Goal: Information Seeking & Learning: Learn about a topic

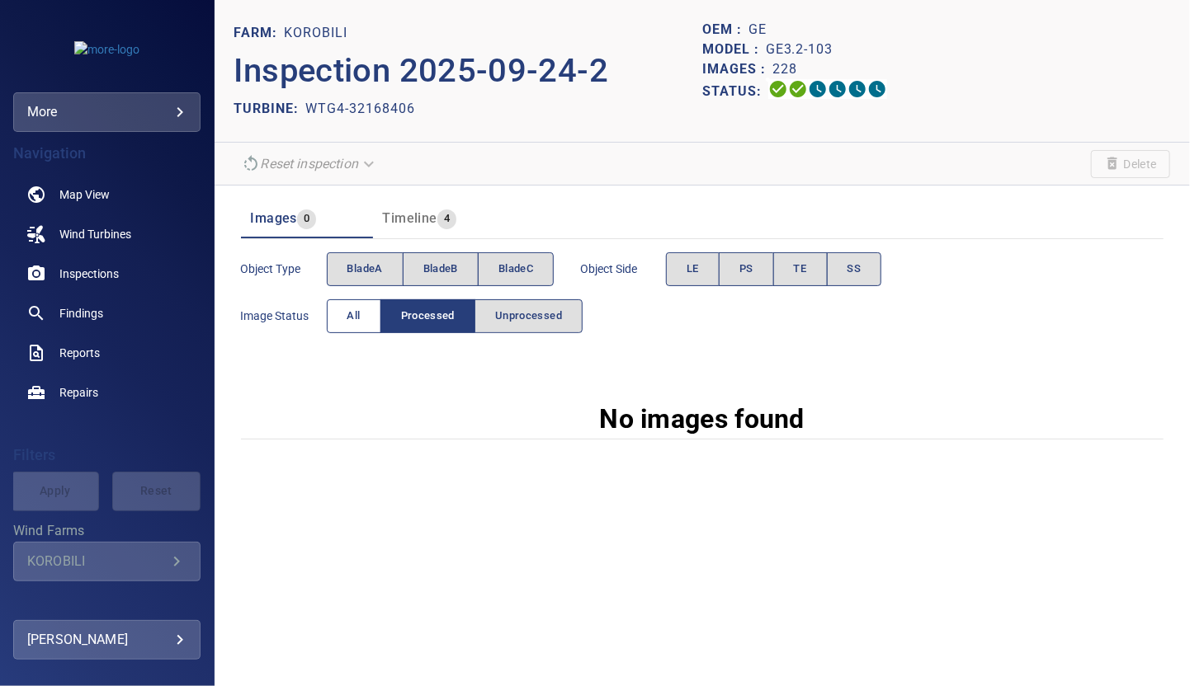
click at [349, 309] on span "All" at bounding box center [353, 316] width 13 height 19
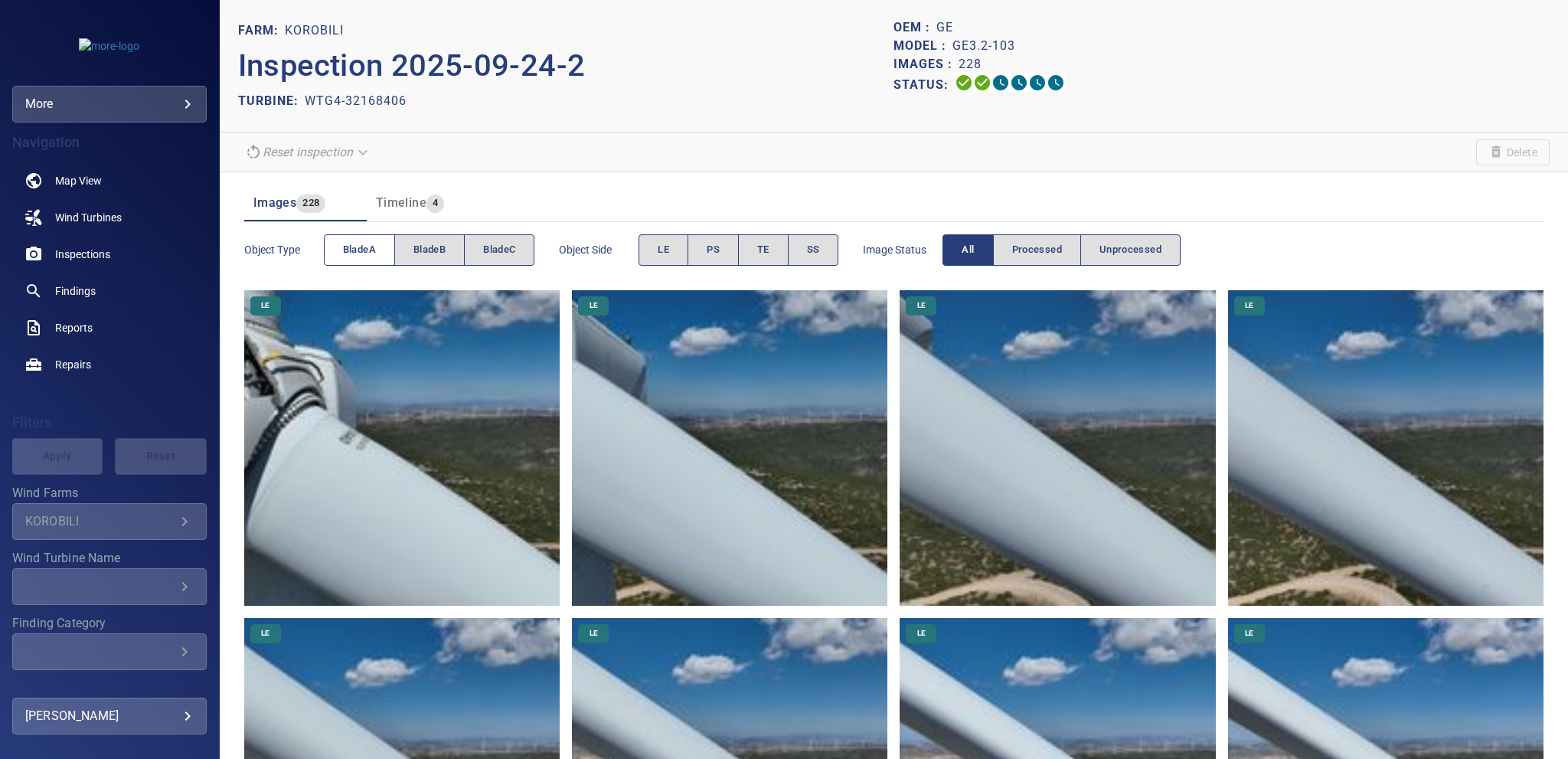
click at [365, 250] on span "bladeA" at bounding box center [359, 250] width 32 height 18
click at [365, 247] on span "bladeA" at bounding box center [359, 250] width 32 height 18
click at [433, 242] on span "bladeB" at bounding box center [430, 250] width 32 height 18
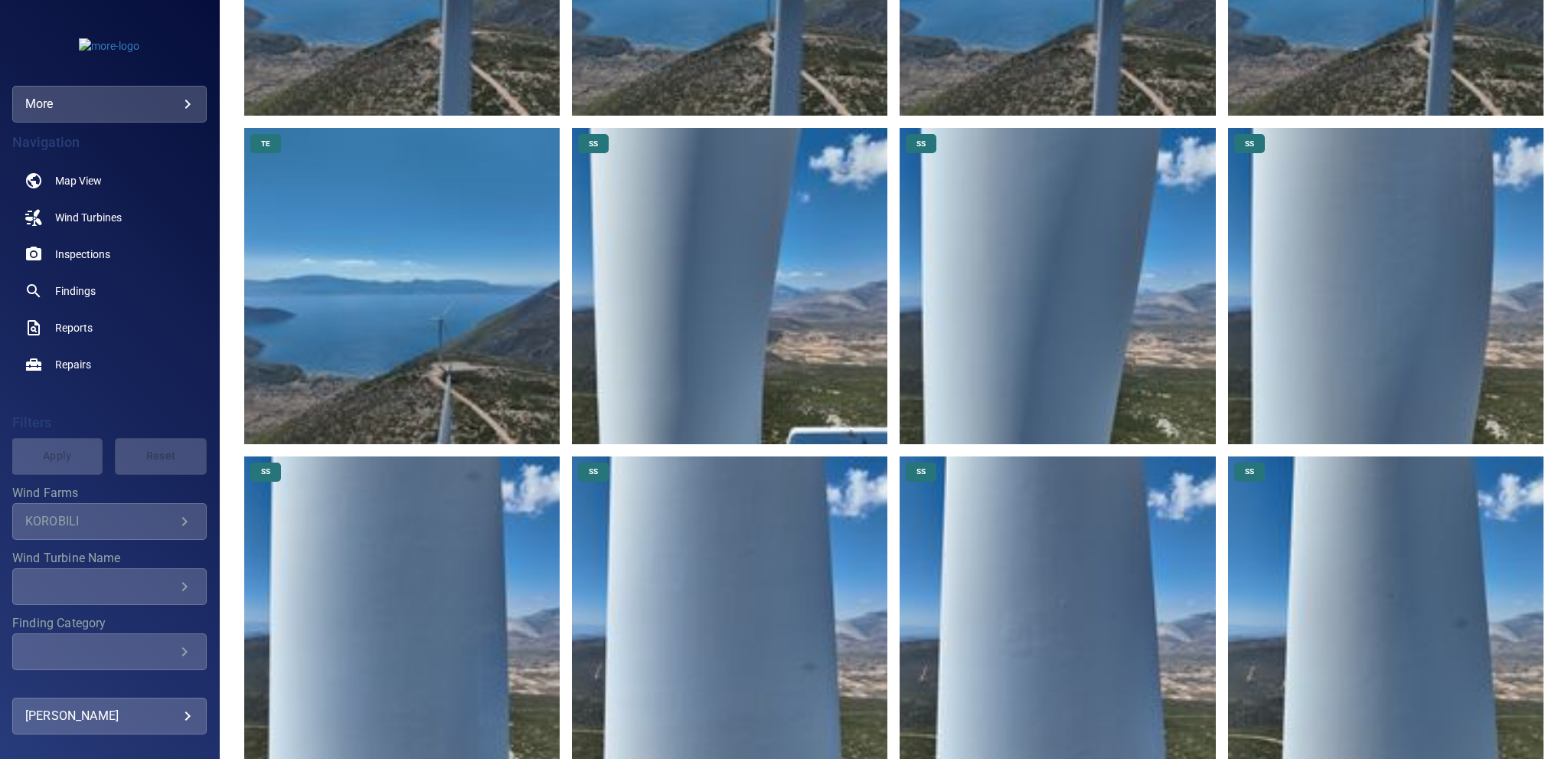
scroll to position [4823, 0]
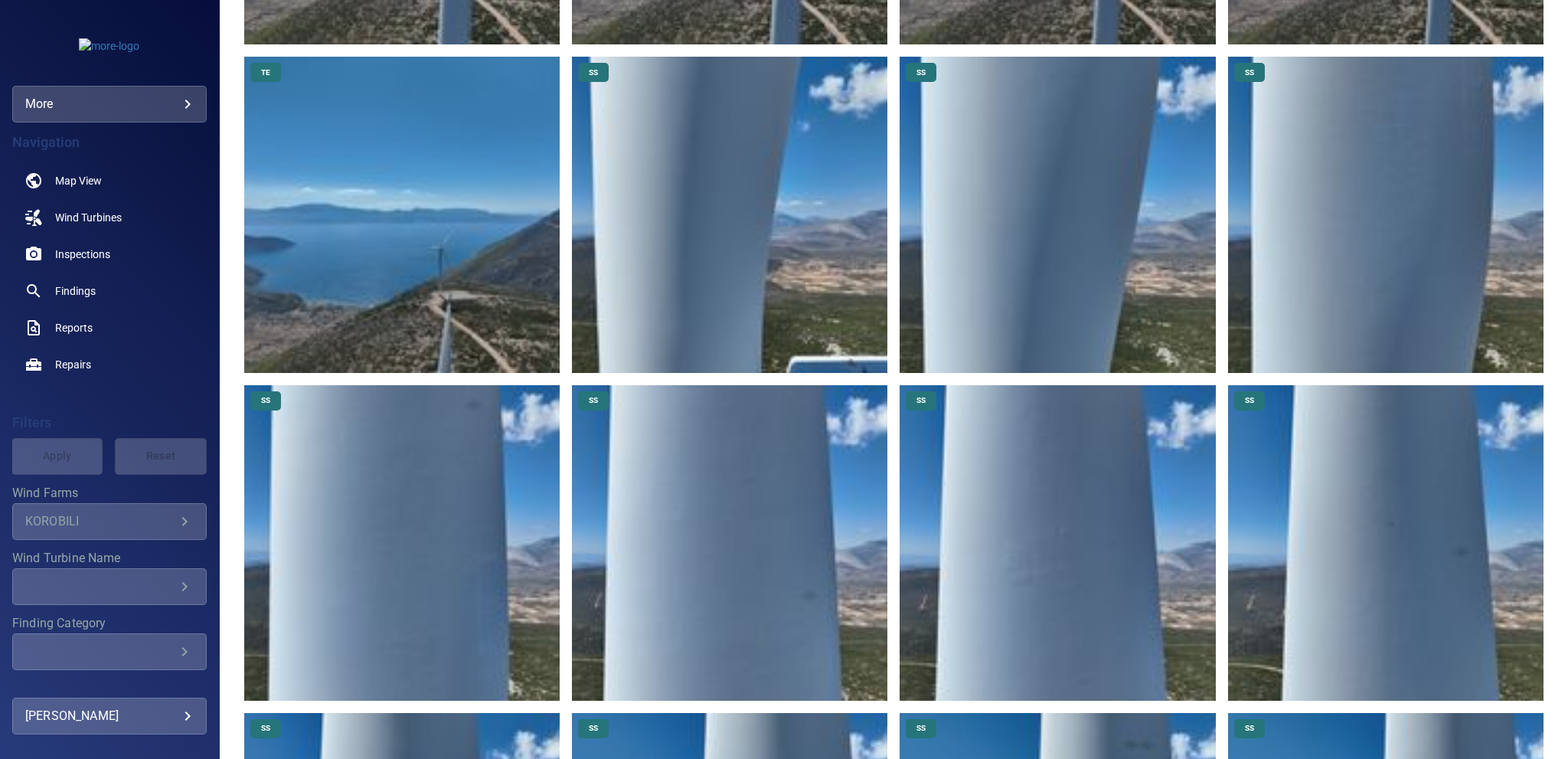
click at [701, 159] on img at bounding box center [729, 214] width 315 height 315
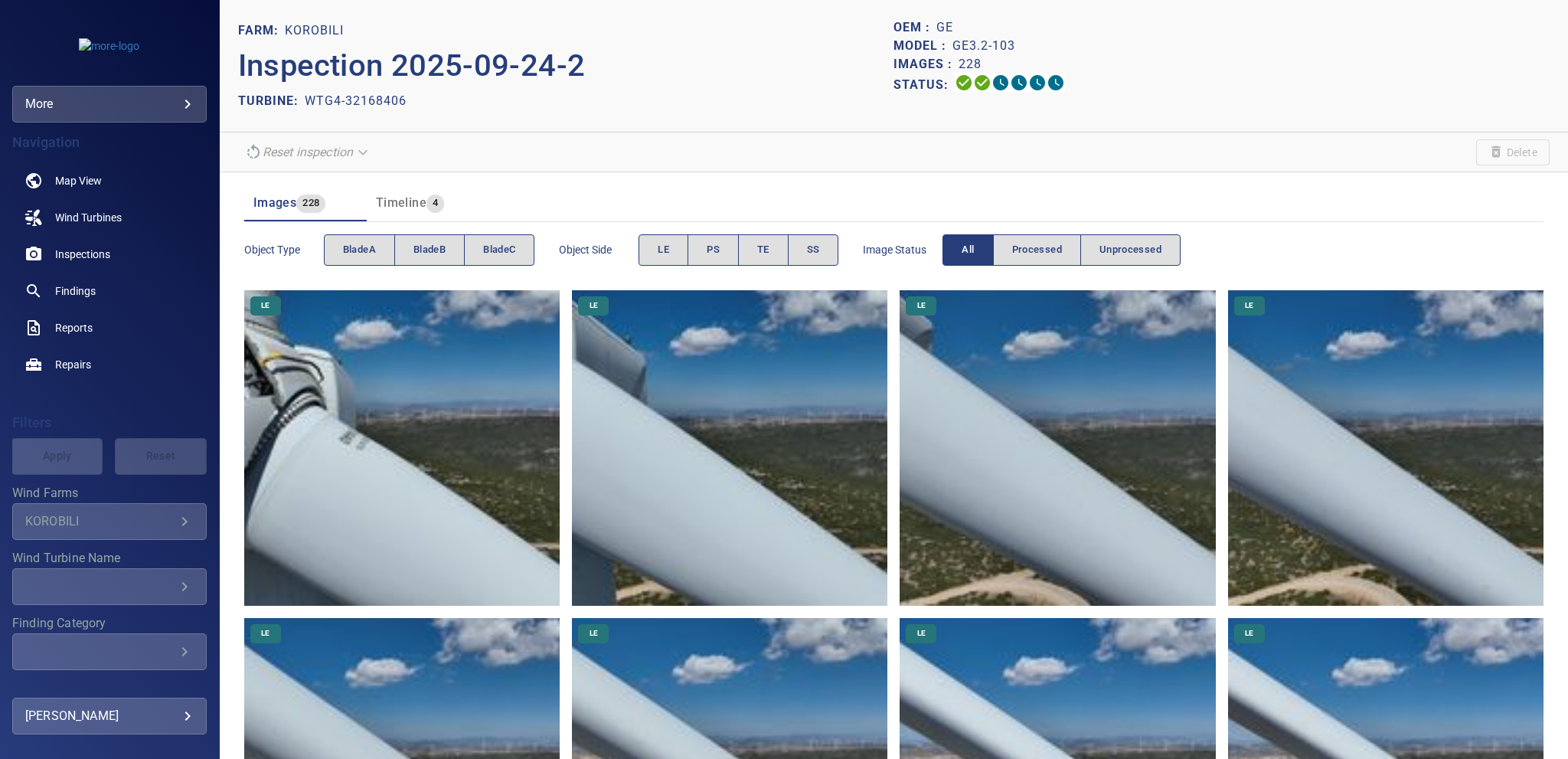
click at [420, 225] on div "Object type bladeA bladeB bladeC Object Side LE PS TE SS Image Status All Proce…" at bounding box center [893, 250] width 1299 height 56
click at [431, 238] on button "bladeB" at bounding box center [430, 250] width 71 height 32
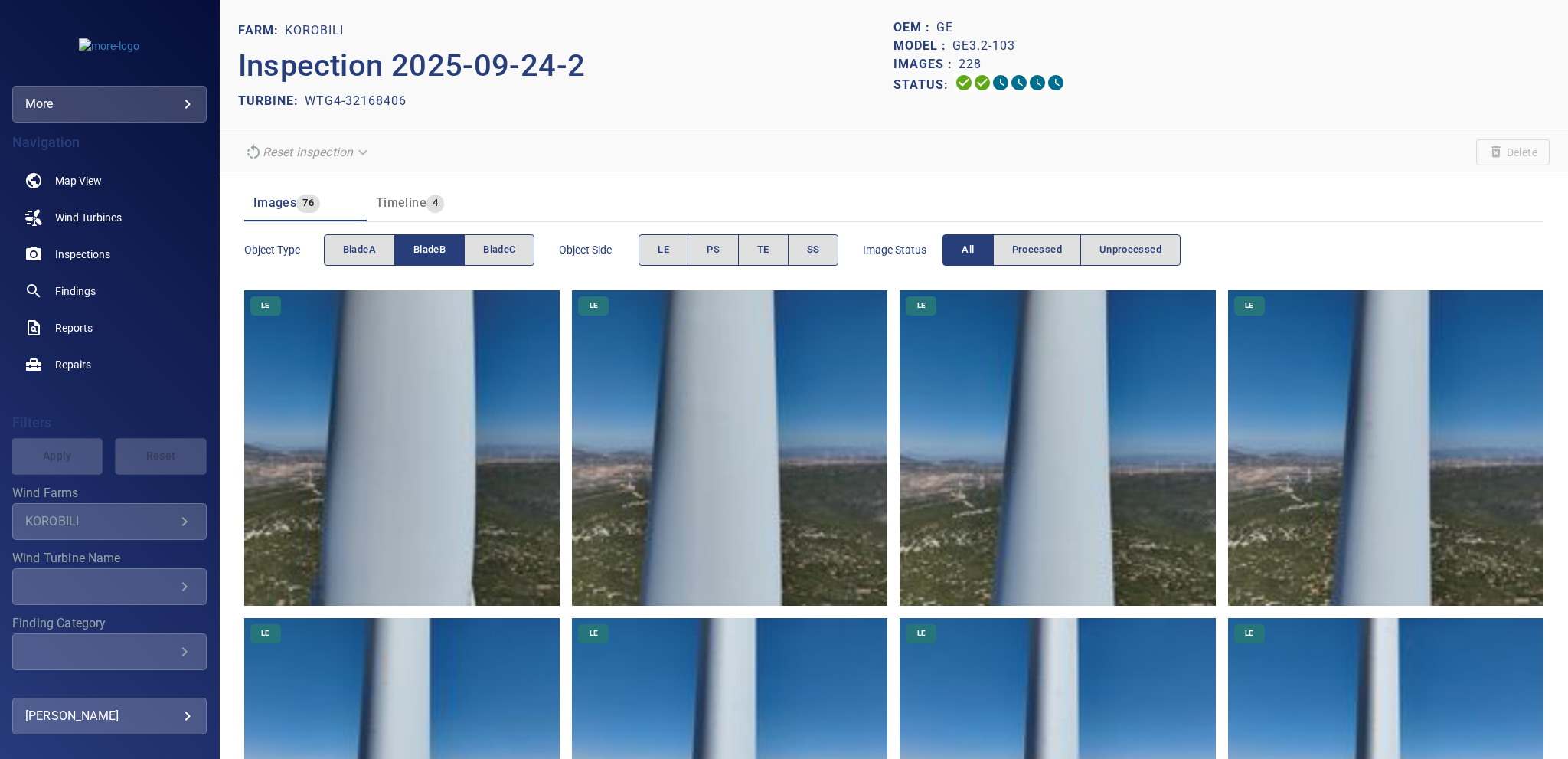
click at [431, 251] on span "bladeB" at bounding box center [430, 250] width 32 height 18
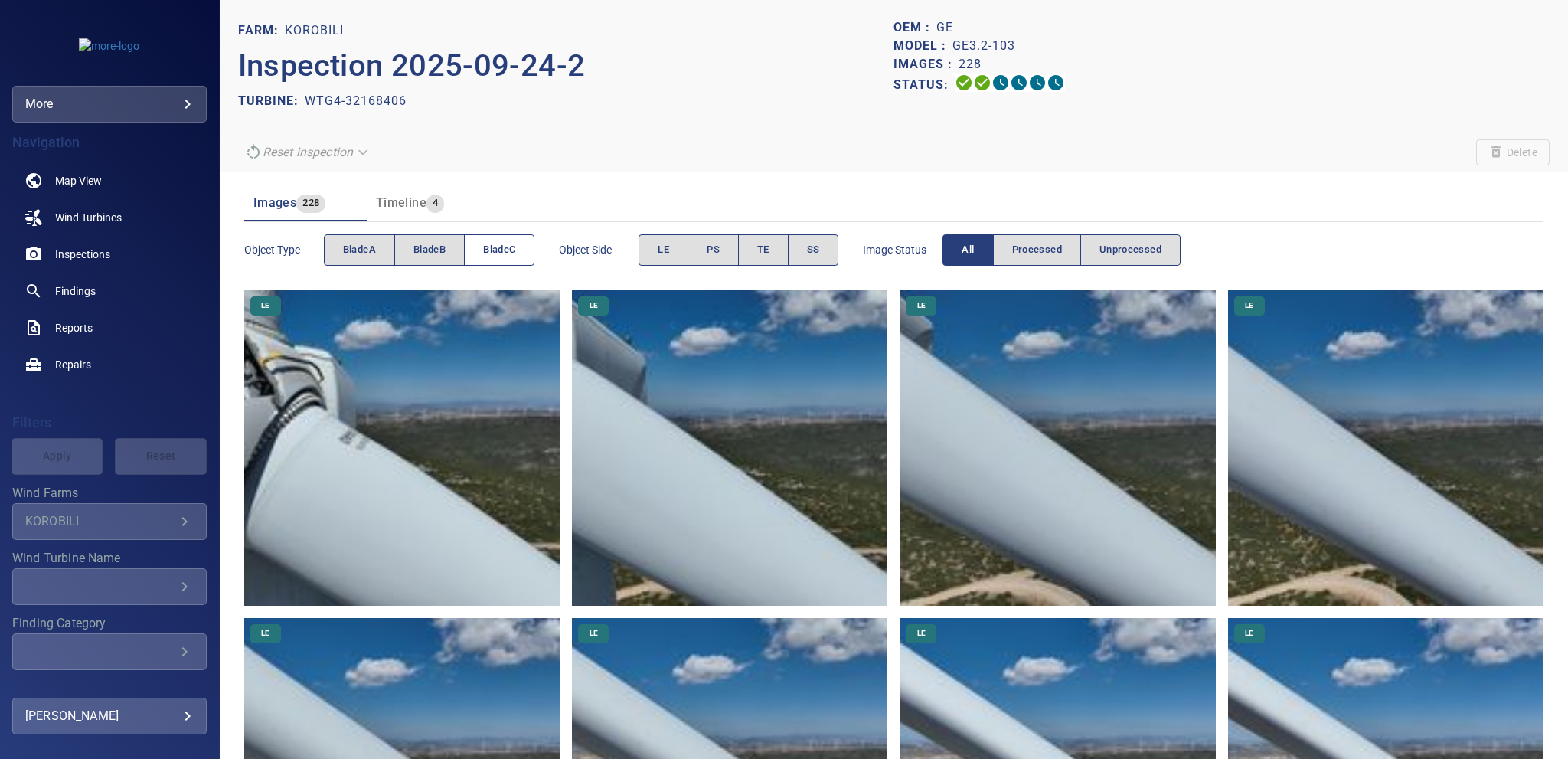
click at [487, 252] on span "bladeC" at bounding box center [499, 250] width 32 height 18
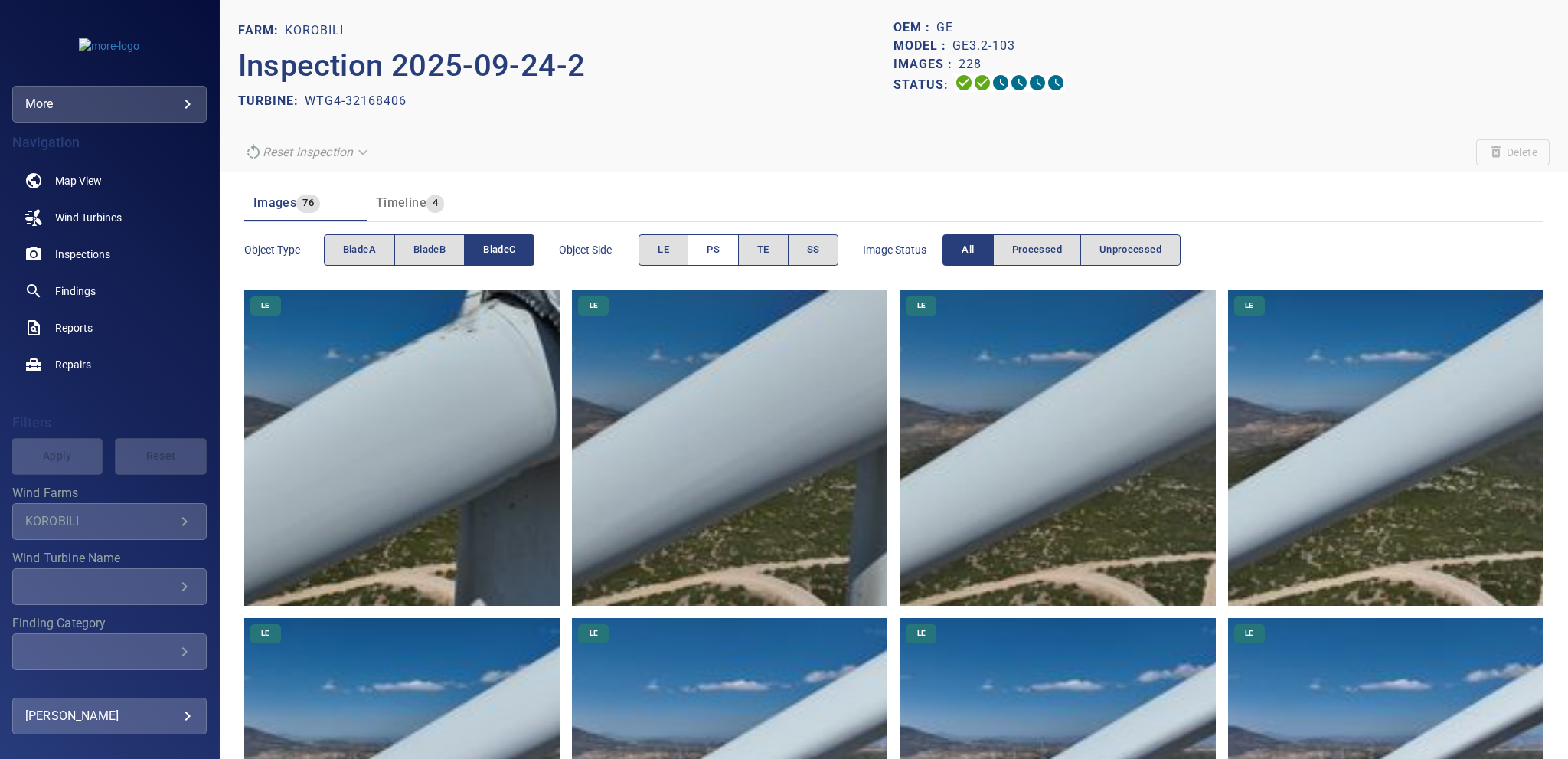
click at [718, 250] on span "PS" at bounding box center [713, 250] width 13 height 18
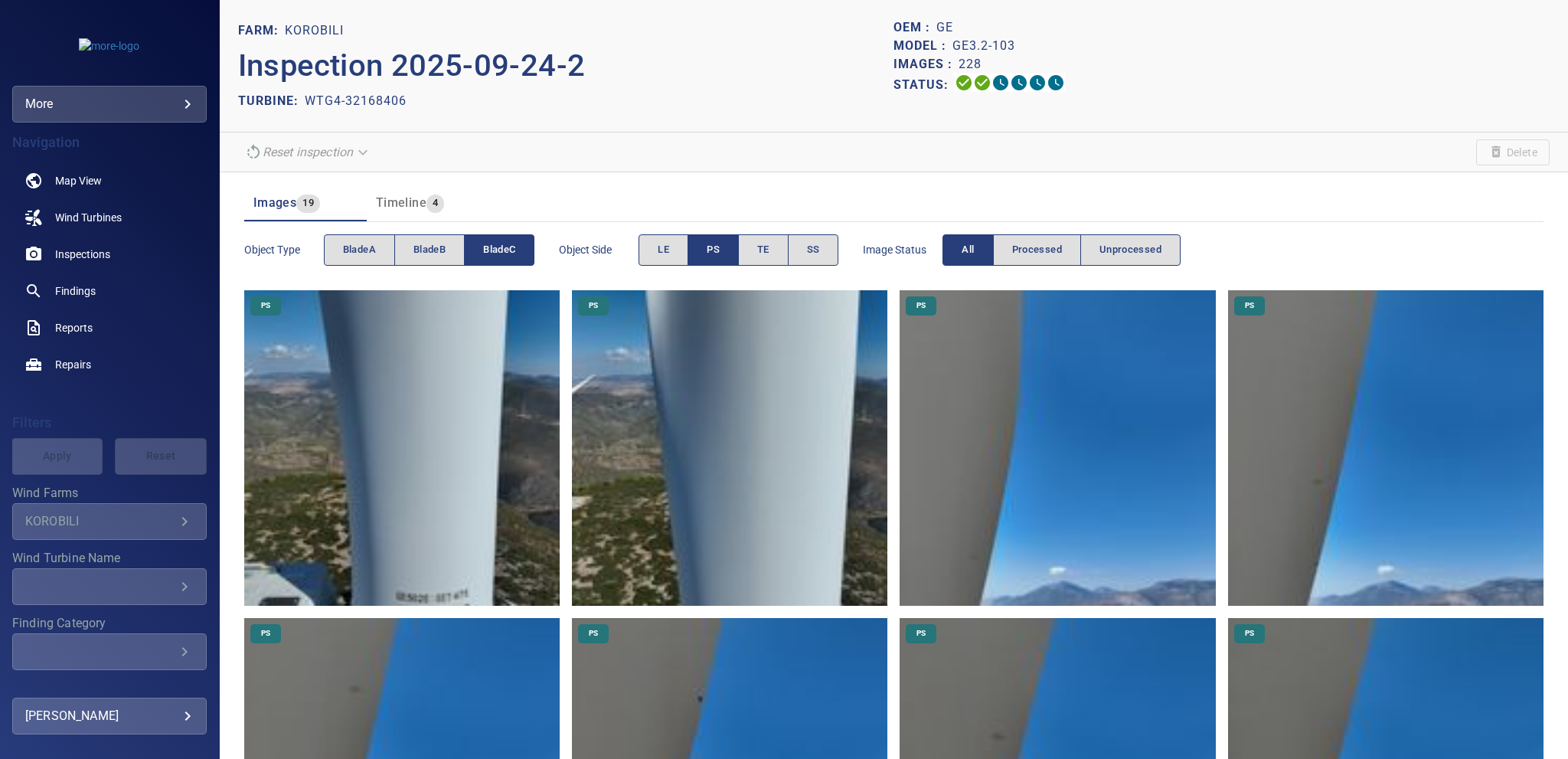
click at [498, 250] on span "bladeC" at bounding box center [499, 250] width 32 height 18
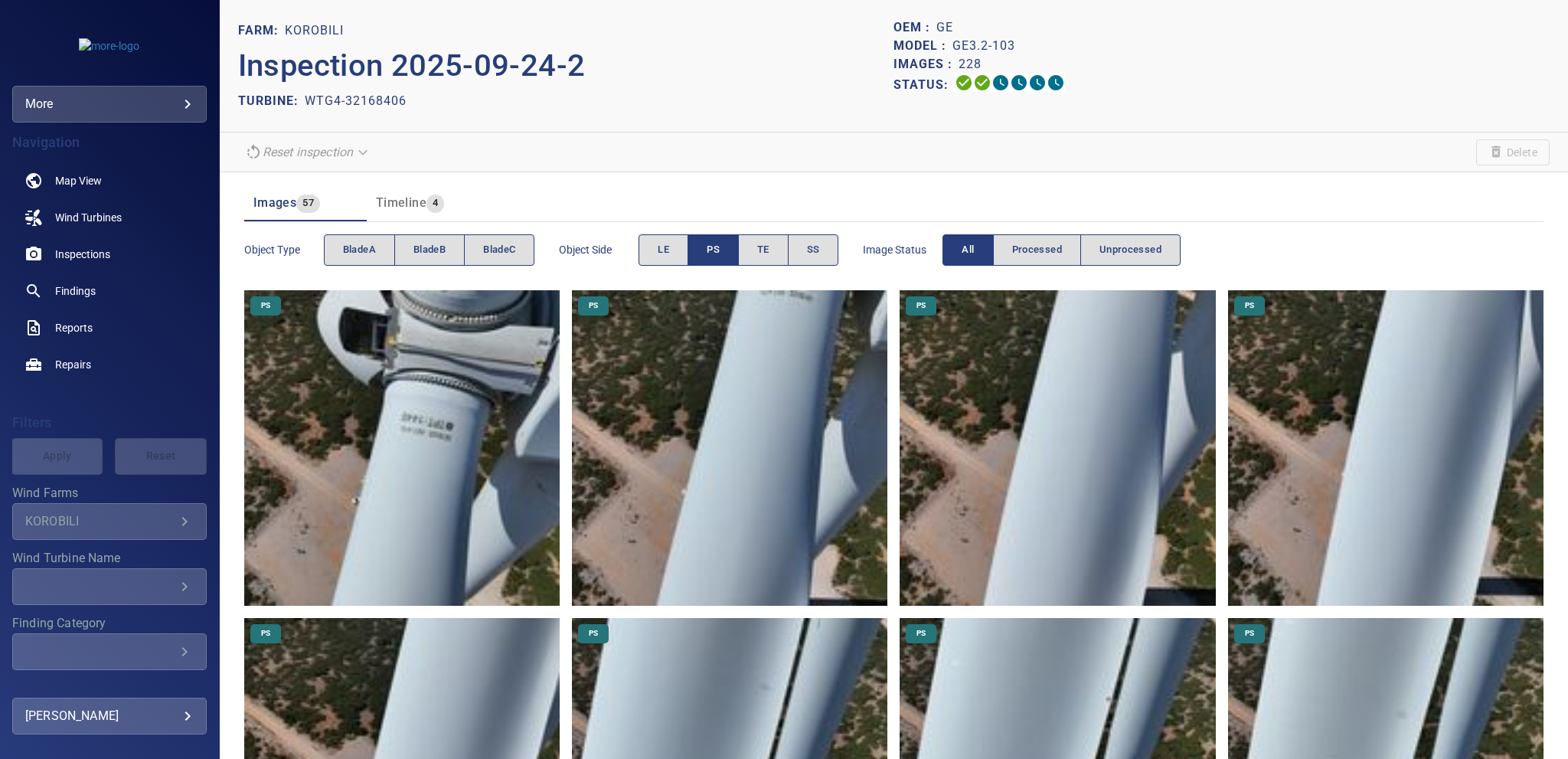
click at [713, 238] on button "PS" at bounding box center [713, 250] width 51 height 32
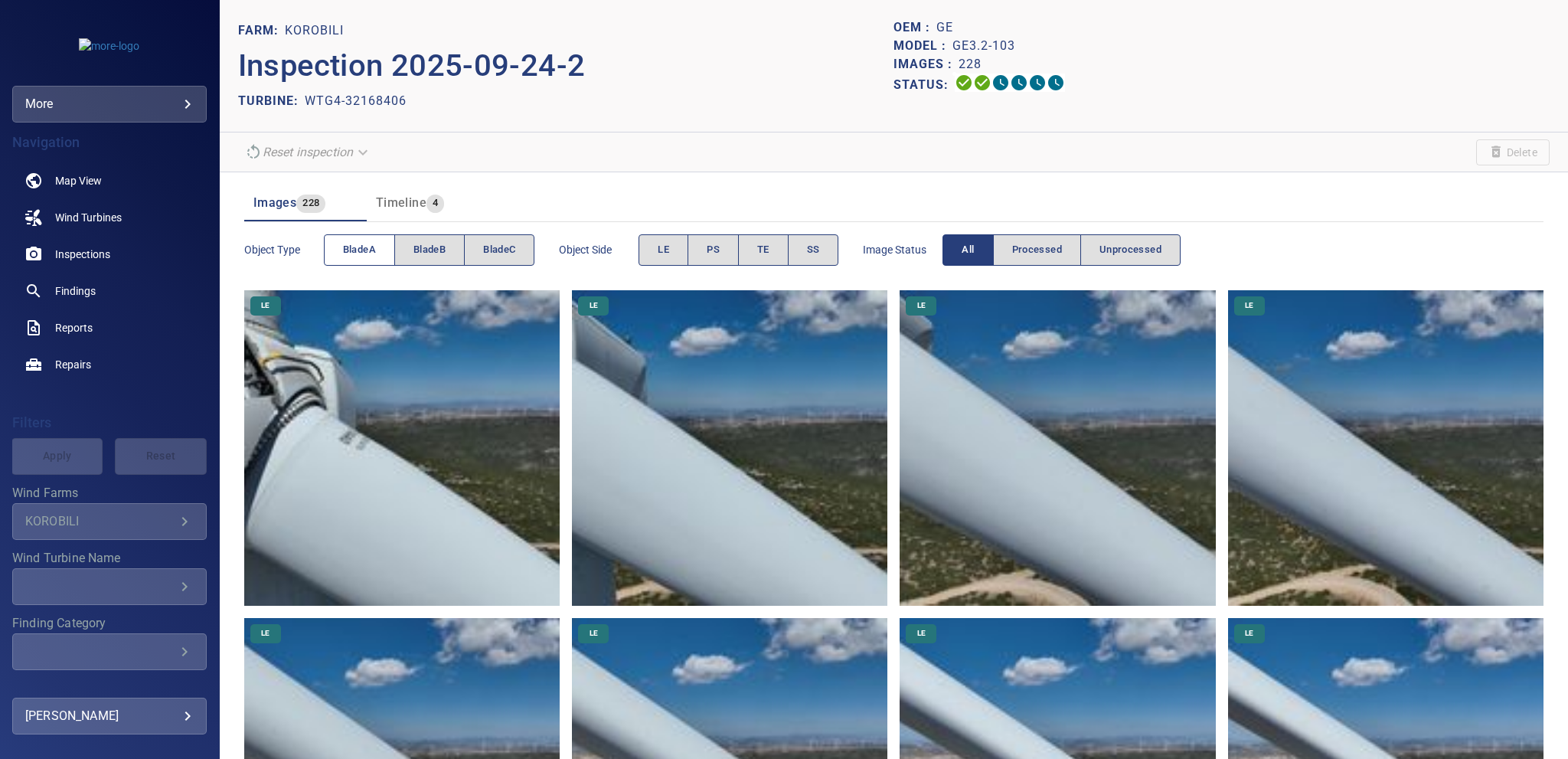
click at [366, 247] on span "bladeA" at bounding box center [359, 250] width 32 height 18
click at [715, 251] on span "PS" at bounding box center [713, 250] width 13 height 18
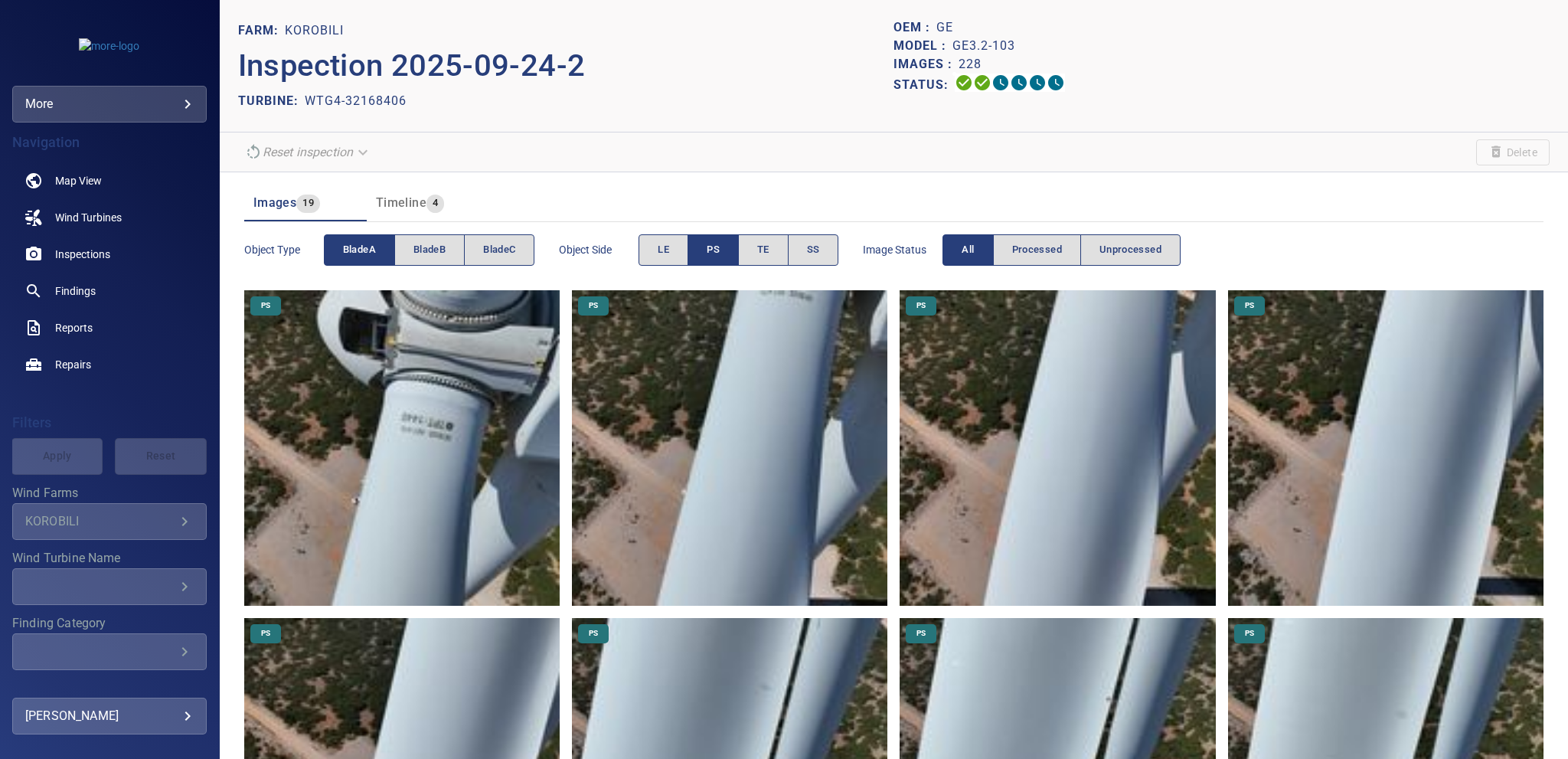
click at [365, 251] on span "bladeA" at bounding box center [359, 250] width 32 height 18
click at [503, 251] on span "bladeC" at bounding box center [499, 250] width 32 height 18
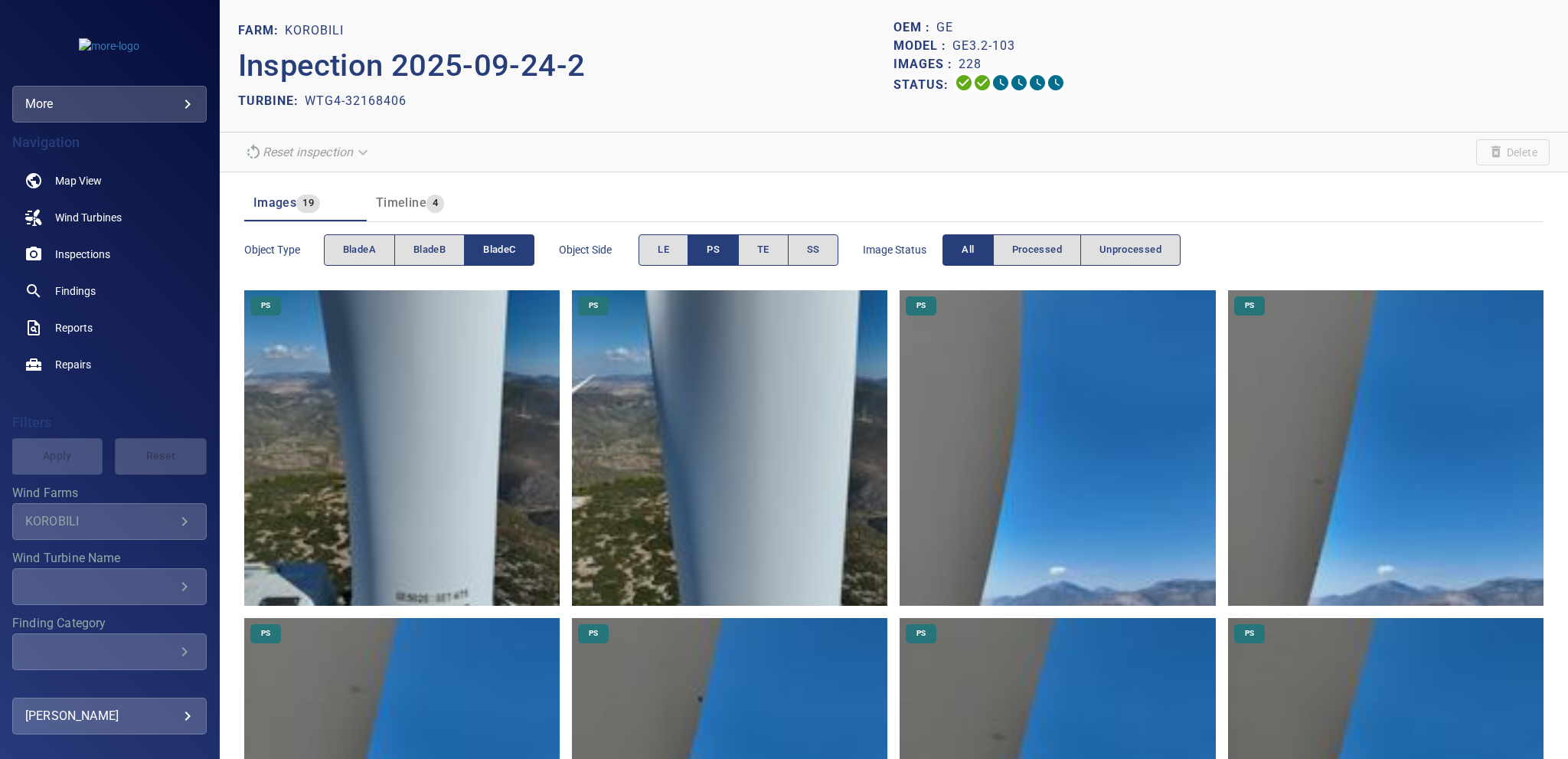
click at [1103, 199] on header "Images 19 Timeline 4" at bounding box center [893, 203] width 1299 height 37
click at [420, 251] on span "bladeB" at bounding box center [430, 250] width 32 height 18
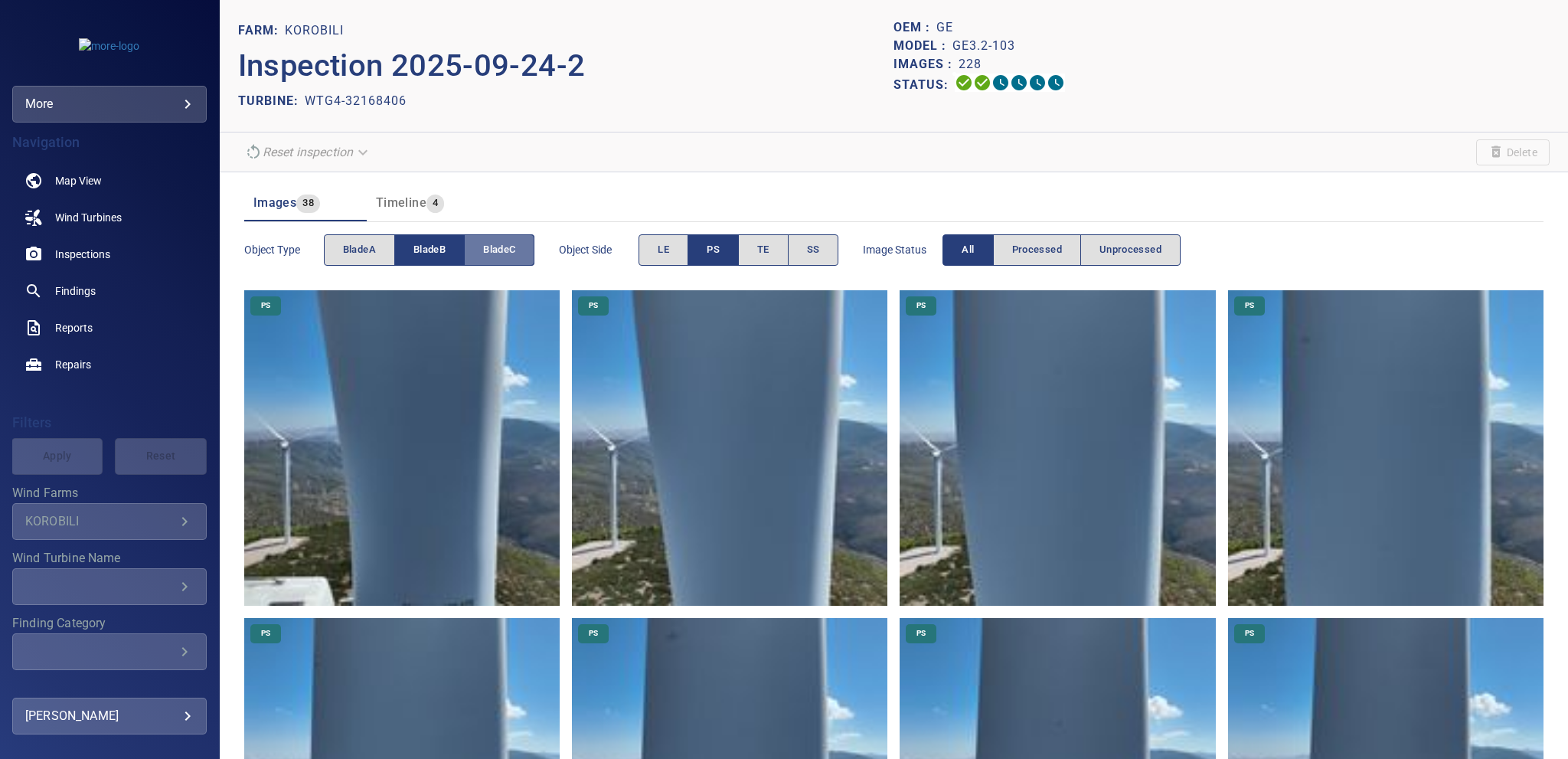
click at [498, 251] on span "bladeC" at bounding box center [499, 250] width 32 height 18
click at [711, 247] on span "PS" at bounding box center [713, 250] width 13 height 18
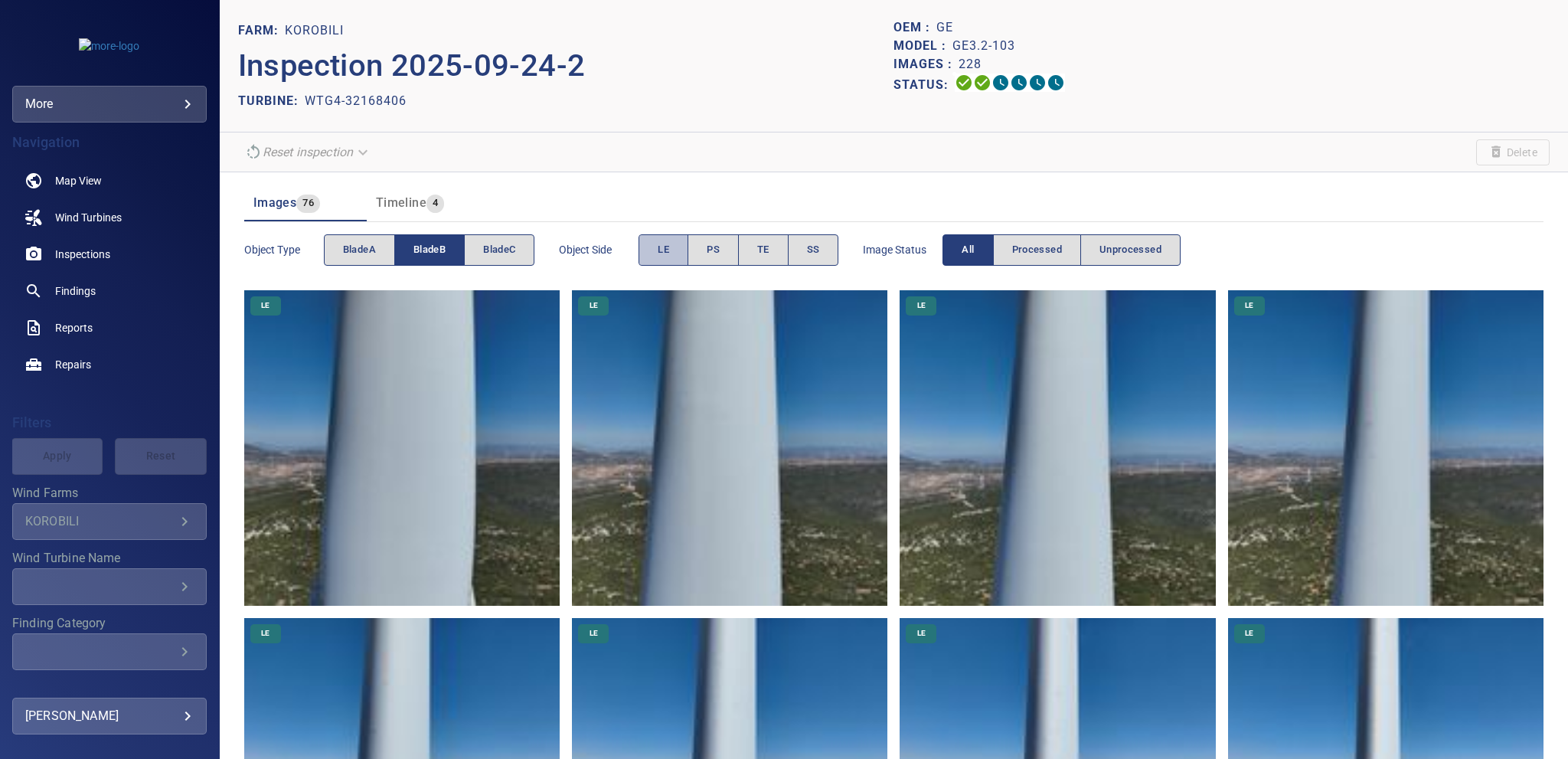
click at [646, 247] on button "LE" at bounding box center [663, 250] width 50 height 32
click at [392, 466] on img at bounding box center [402, 448] width 315 height 315
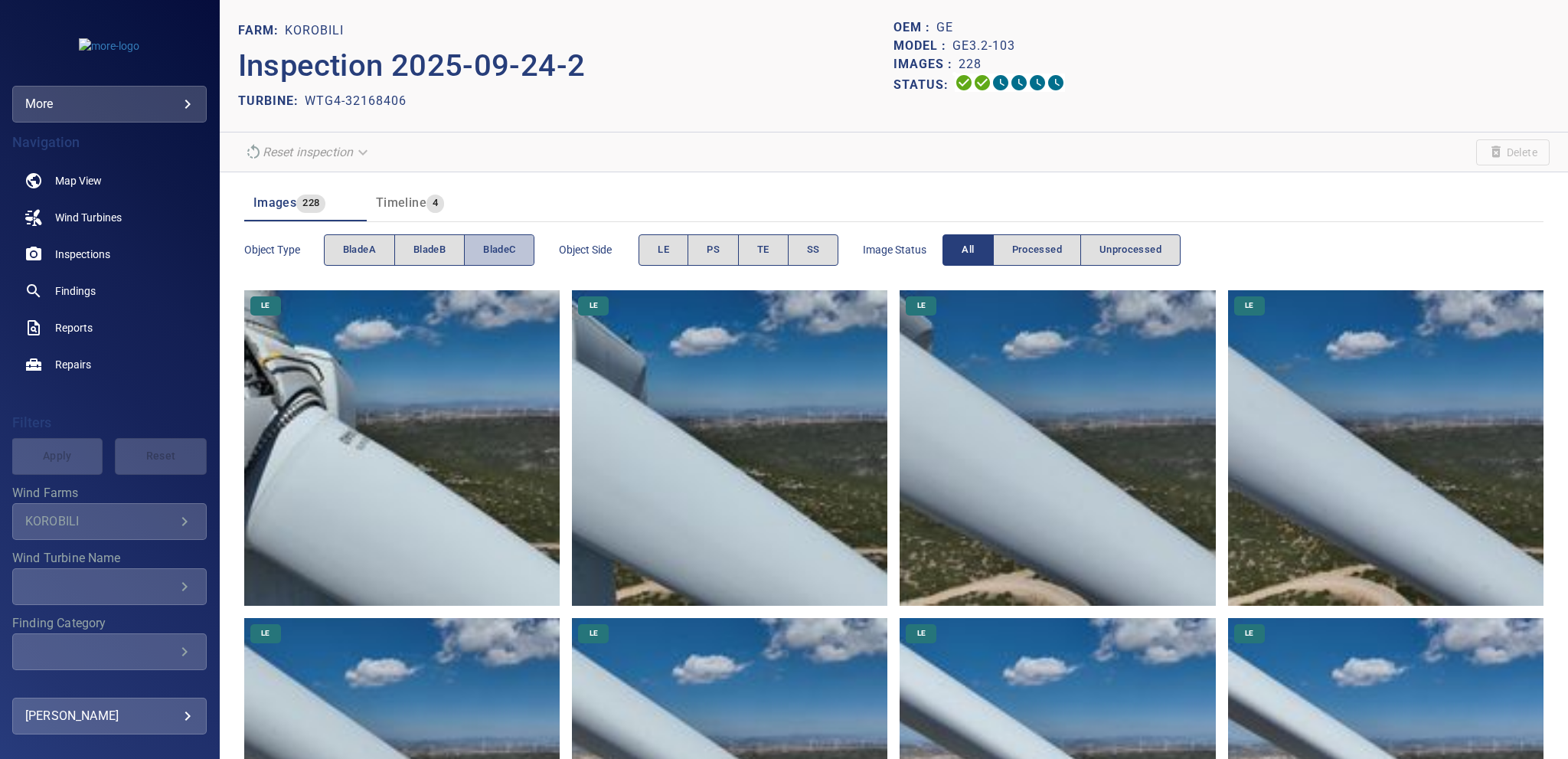
click at [498, 252] on span "bladeC" at bounding box center [499, 250] width 32 height 18
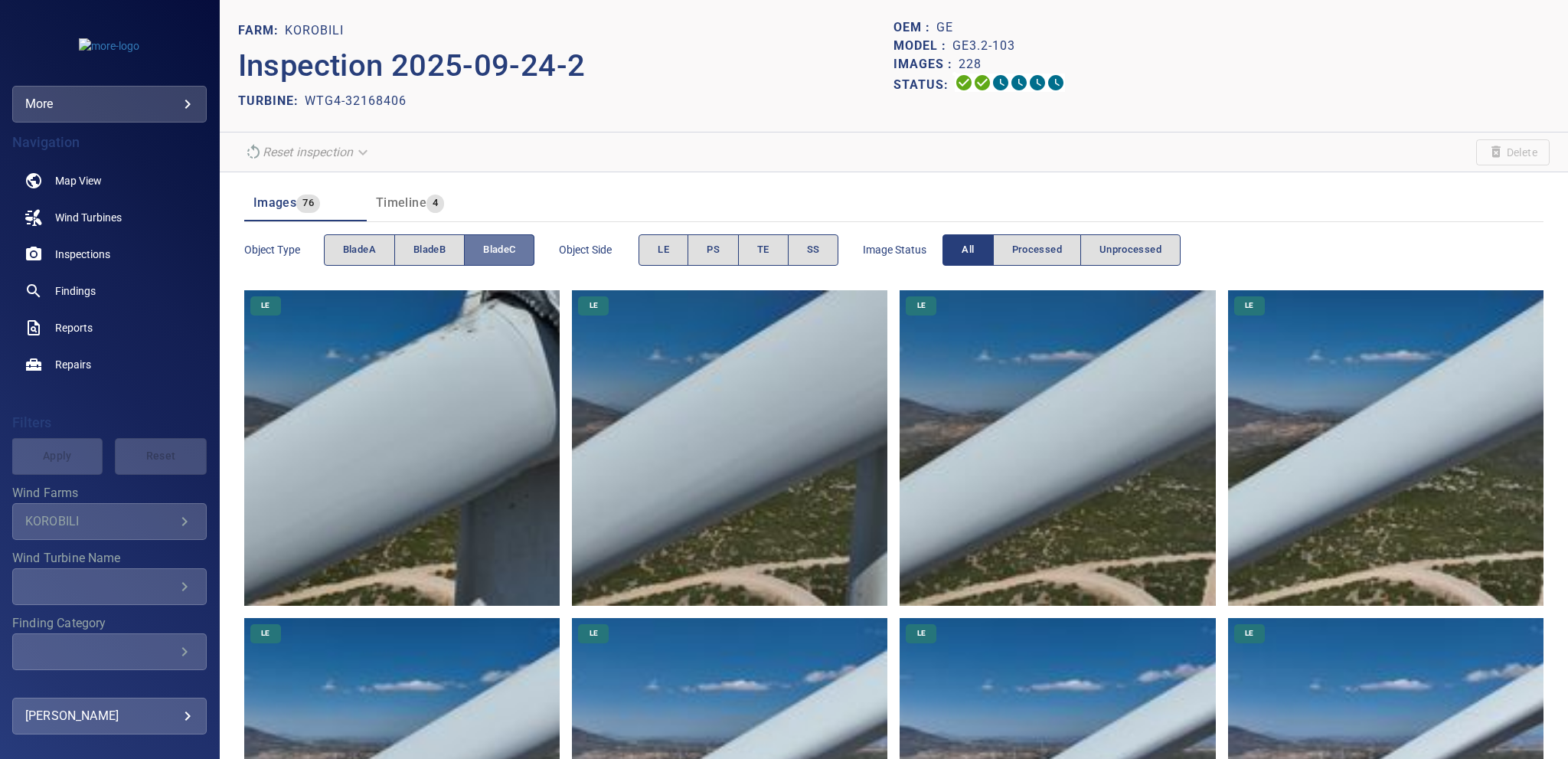
click at [498, 252] on span "bladeC" at bounding box center [499, 250] width 32 height 18
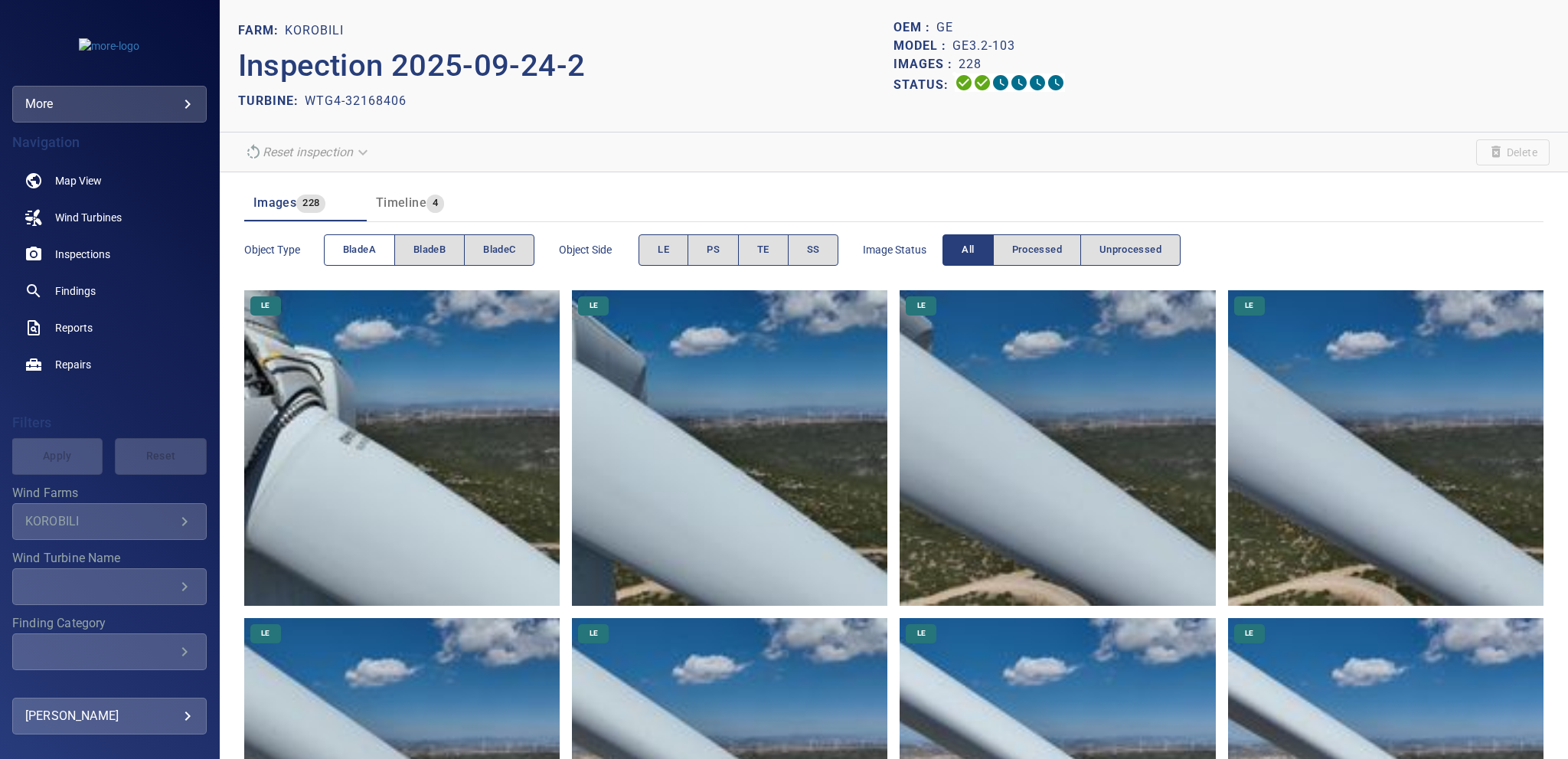
click at [343, 255] on span "bladeA" at bounding box center [359, 250] width 32 height 18
click at [340, 252] on button "bladeA" at bounding box center [359, 250] width 71 height 32
click at [763, 251] on span "TE" at bounding box center [763, 250] width 12 height 18
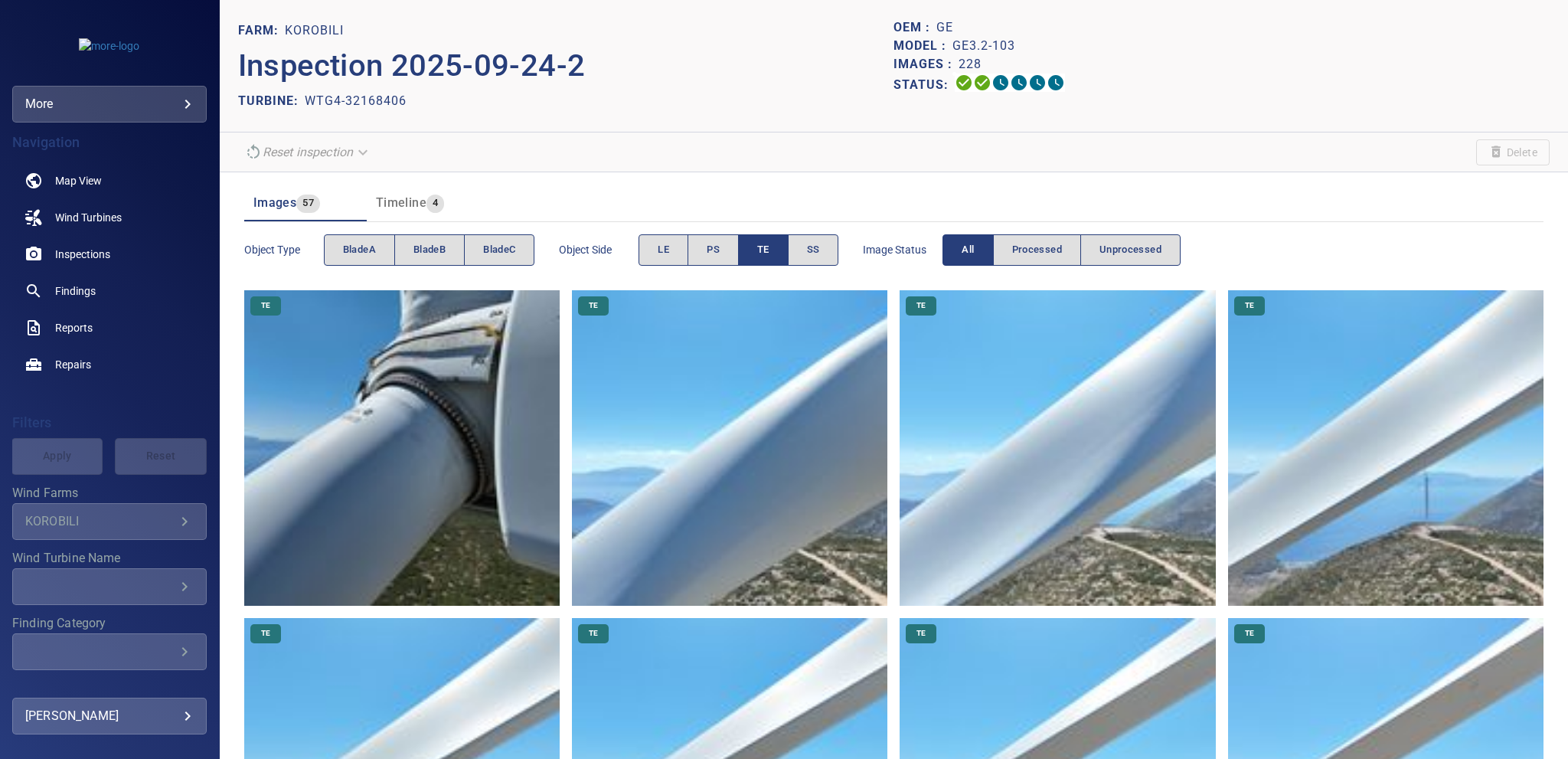
click at [763, 251] on span "TE" at bounding box center [763, 250] width 12 height 18
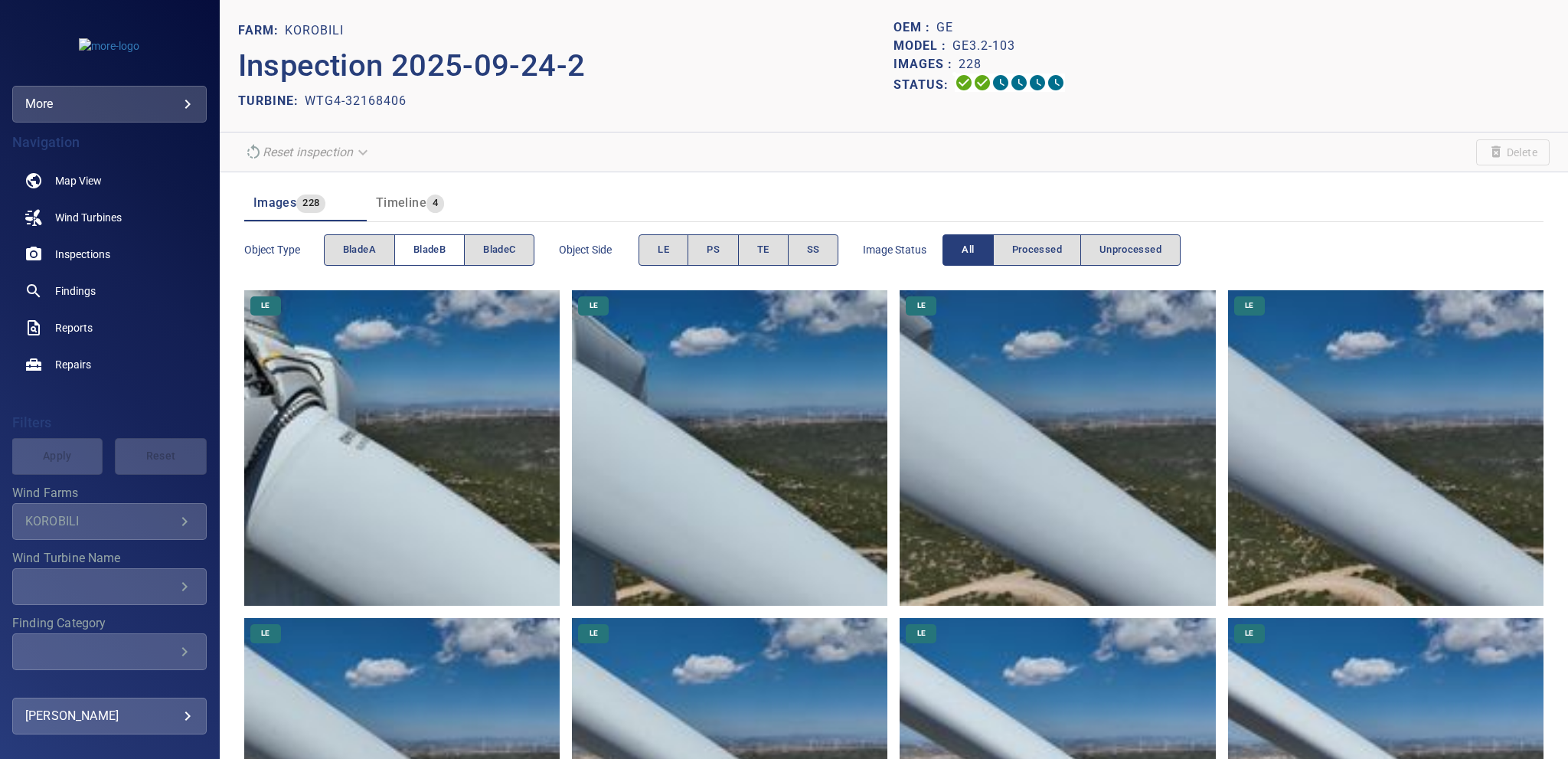
click at [431, 247] on span "bladeB" at bounding box center [430, 250] width 32 height 18
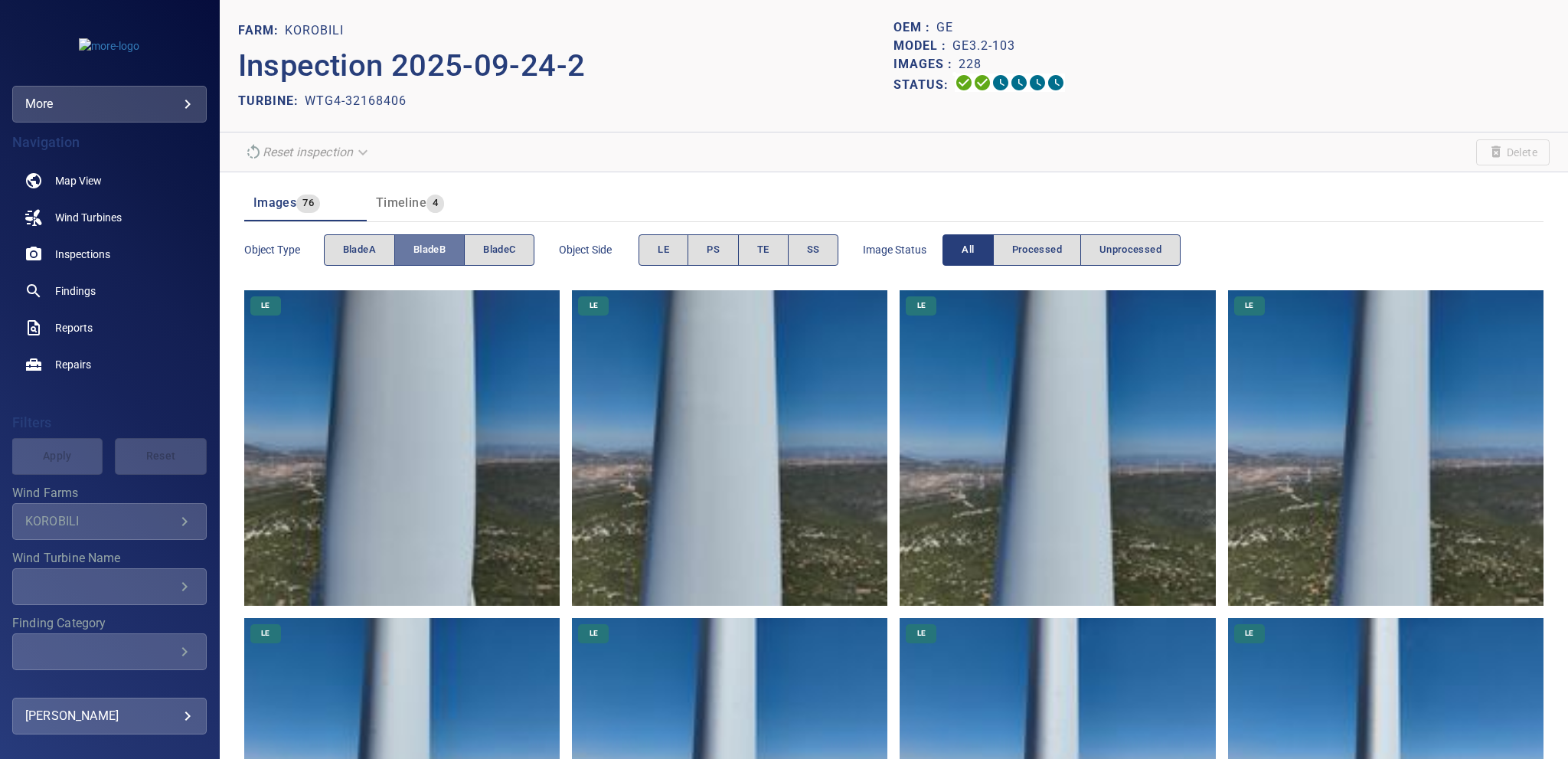
click at [431, 247] on span "bladeB" at bounding box center [430, 250] width 32 height 18
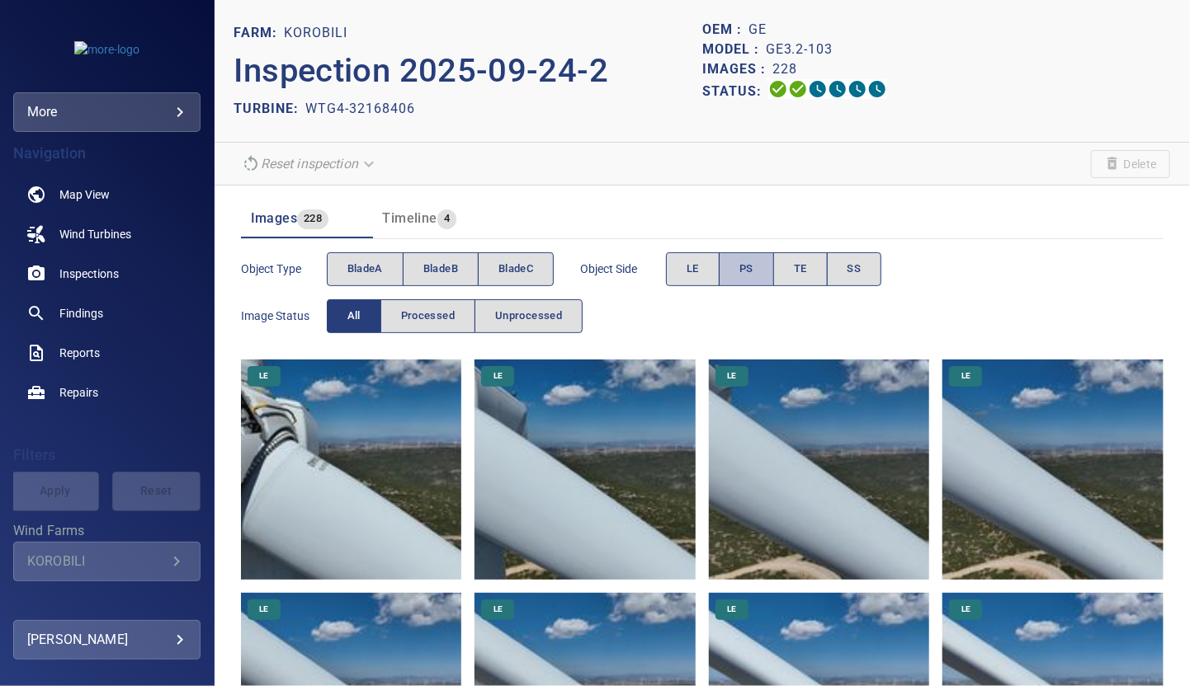
click at [747, 276] on span "PS" at bounding box center [746, 269] width 14 height 19
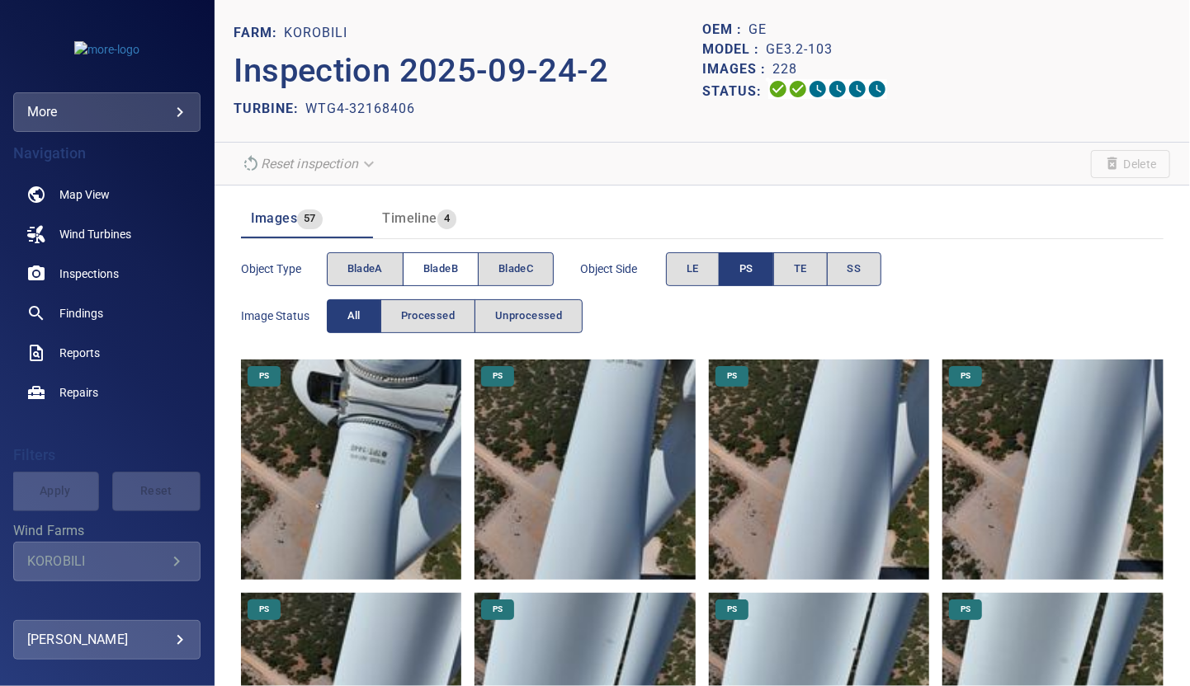
click at [444, 268] on span "bladeB" at bounding box center [440, 269] width 35 height 19
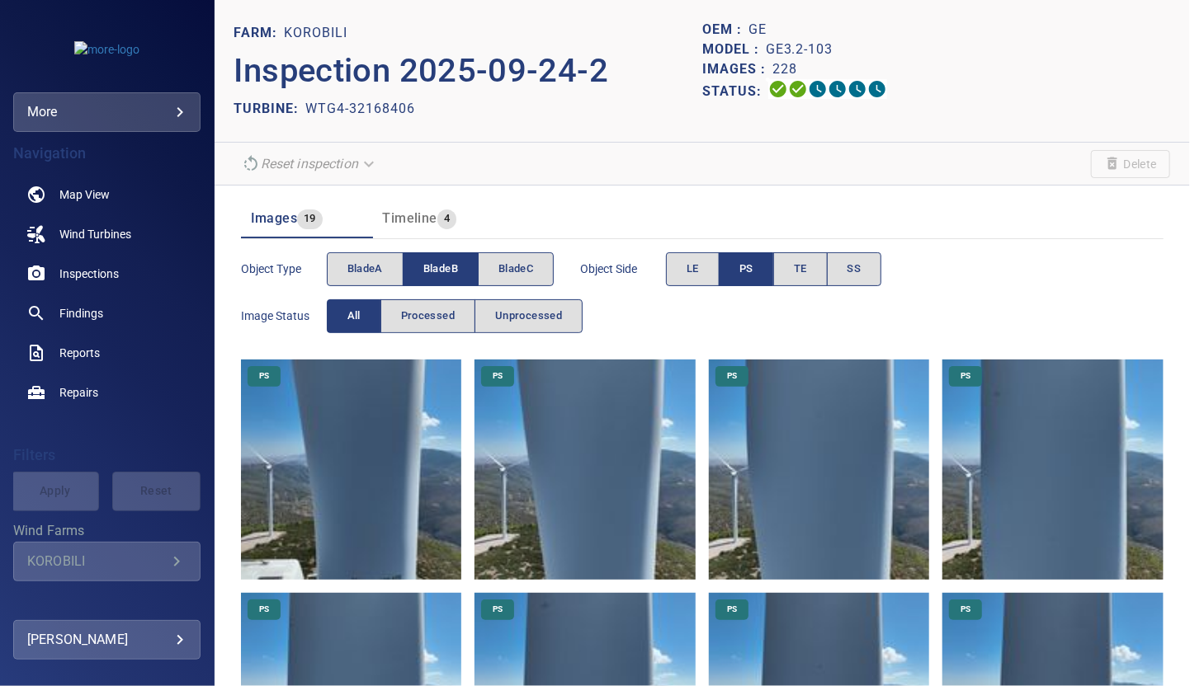
click at [450, 268] on span "bladeB" at bounding box center [440, 269] width 35 height 19
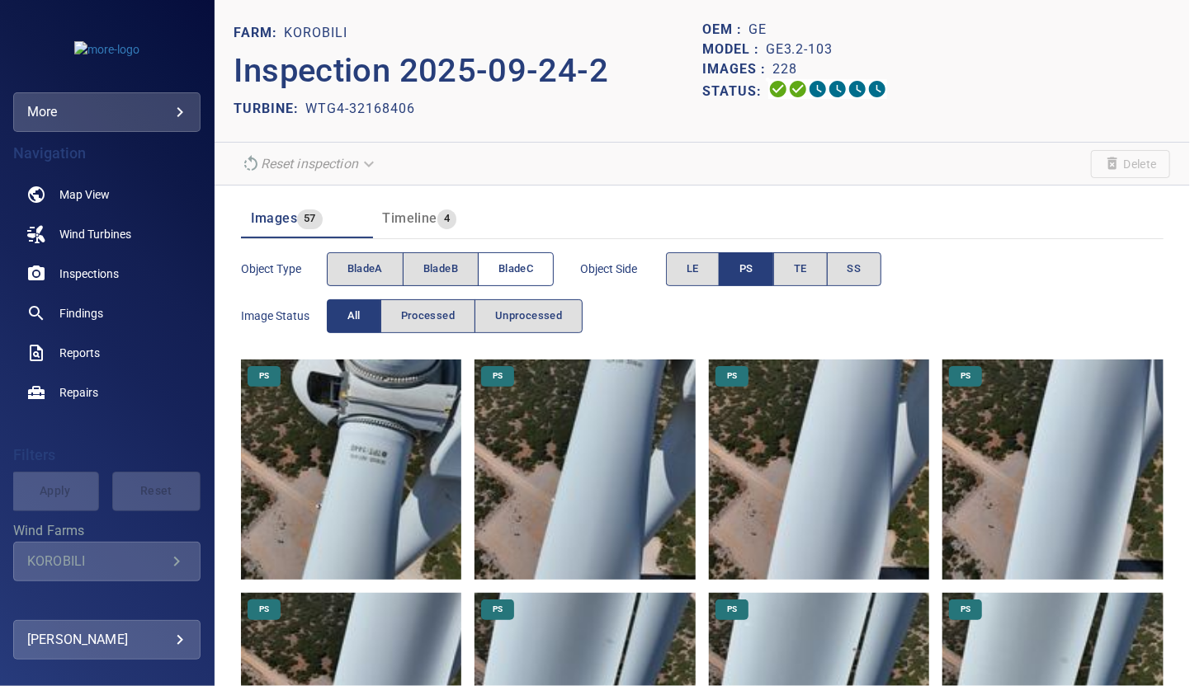
click at [533, 273] on span "bladeC" at bounding box center [515, 269] width 35 height 19
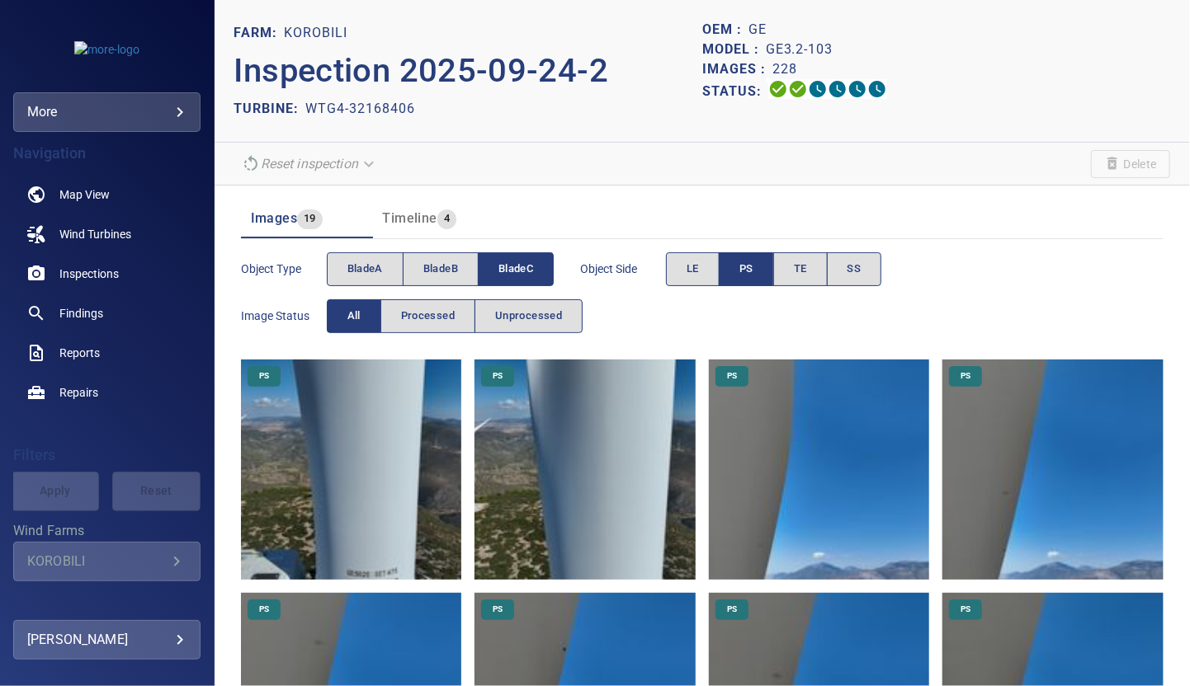
click at [522, 268] on span "bladeC" at bounding box center [515, 269] width 35 height 19
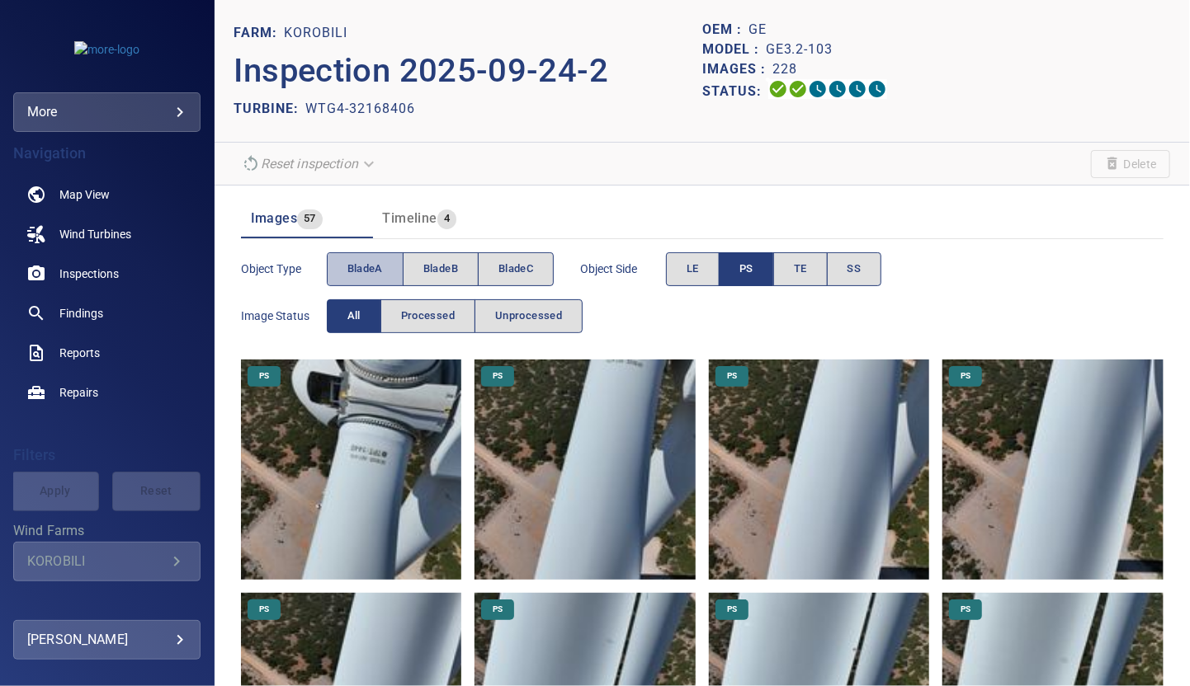
click at [373, 277] on button "bladeA" at bounding box center [365, 269] width 77 height 34
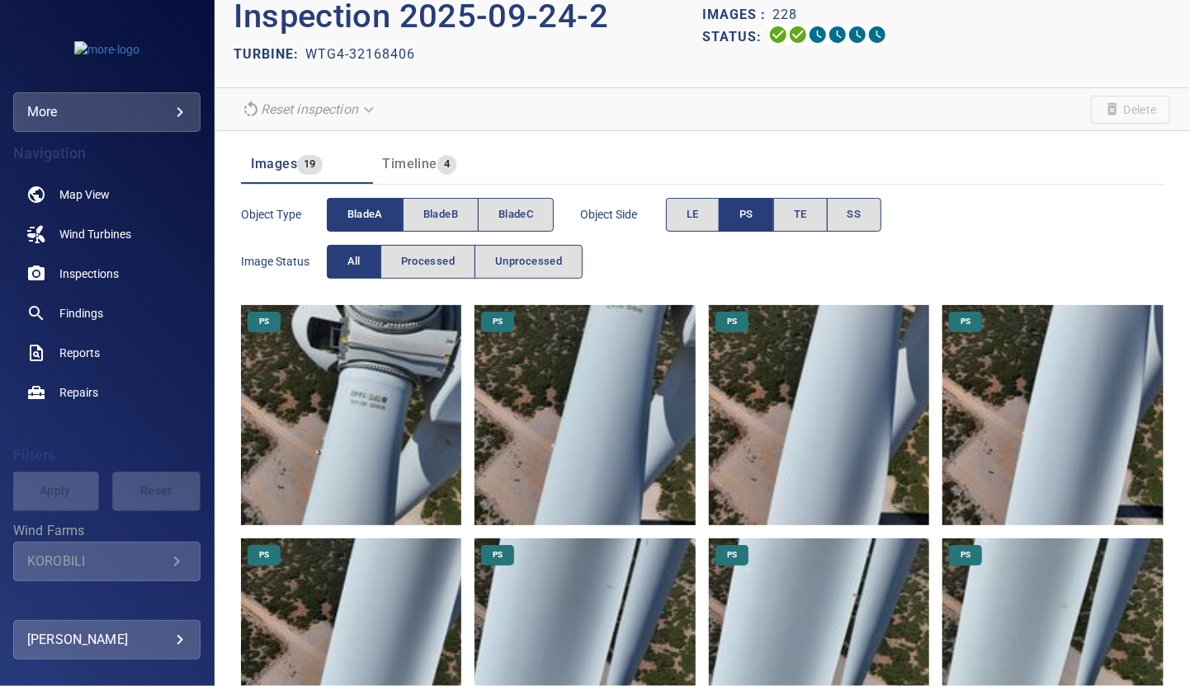
scroll to position [40, 0]
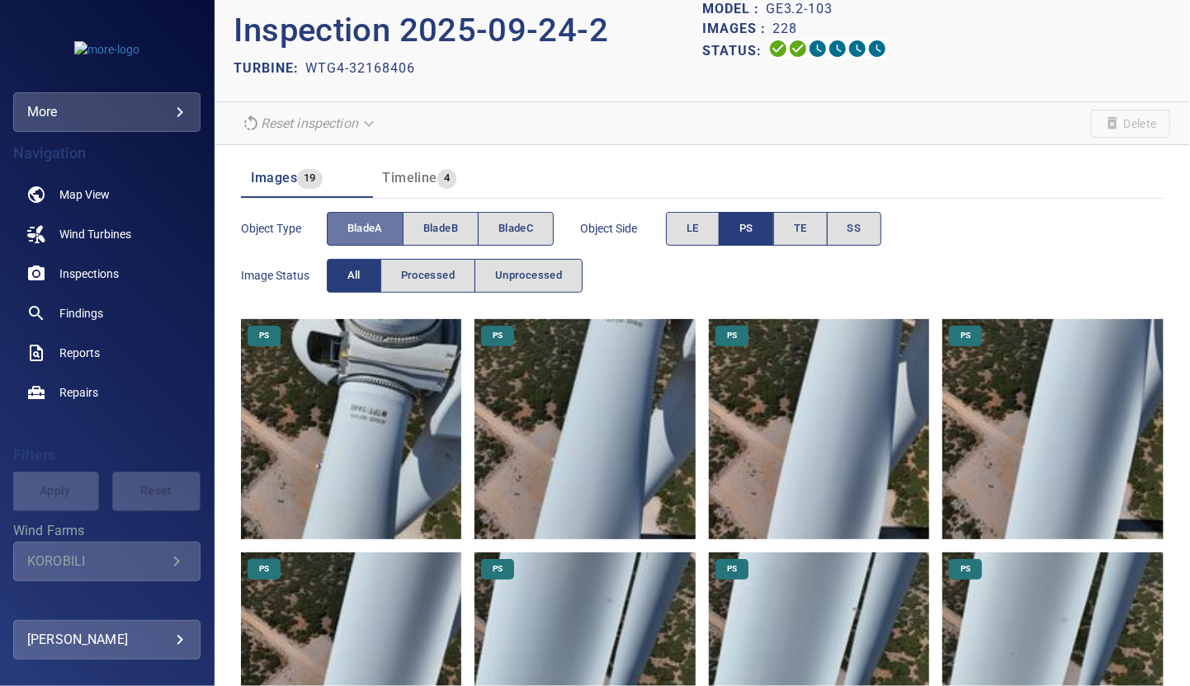
click at [373, 228] on span "bladeA" at bounding box center [364, 228] width 35 height 19
click at [742, 225] on span "PS" at bounding box center [746, 228] width 14 height 19
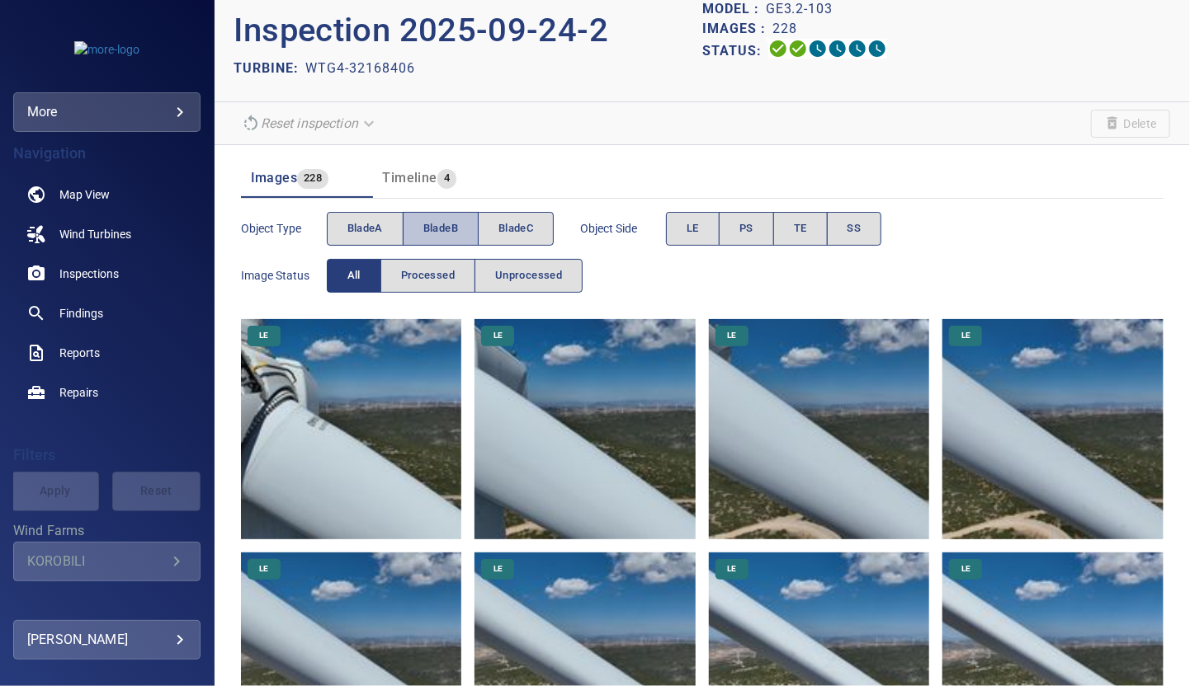
click at [448, 230] on span "bladeB" at bounding box center [440, 228] width 35 height 19
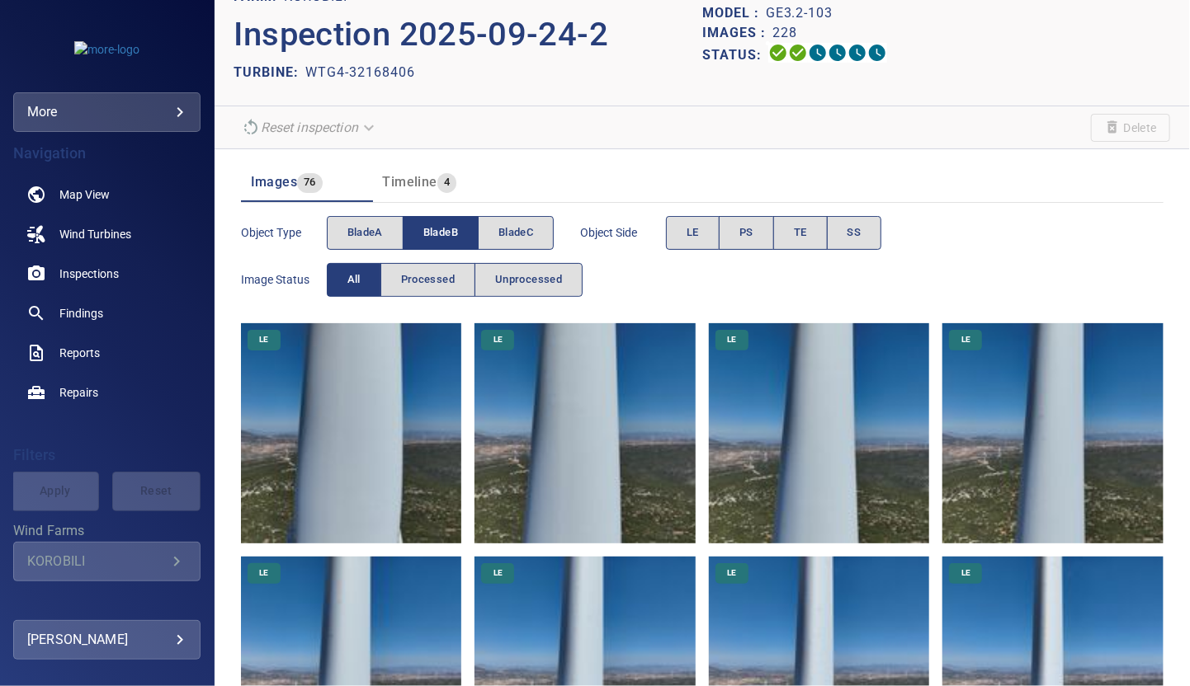
scroll to position [0, 0]
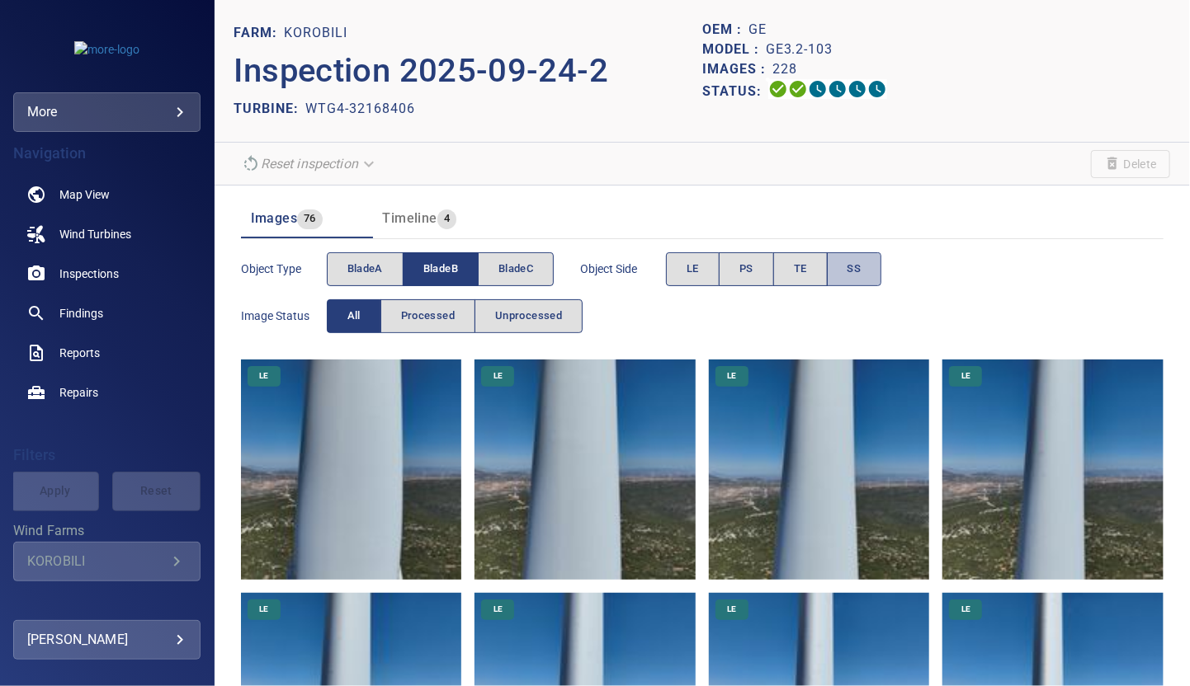
click at [845, 268] on button "SS" at bounding box center [854, 269] width 55 height 34
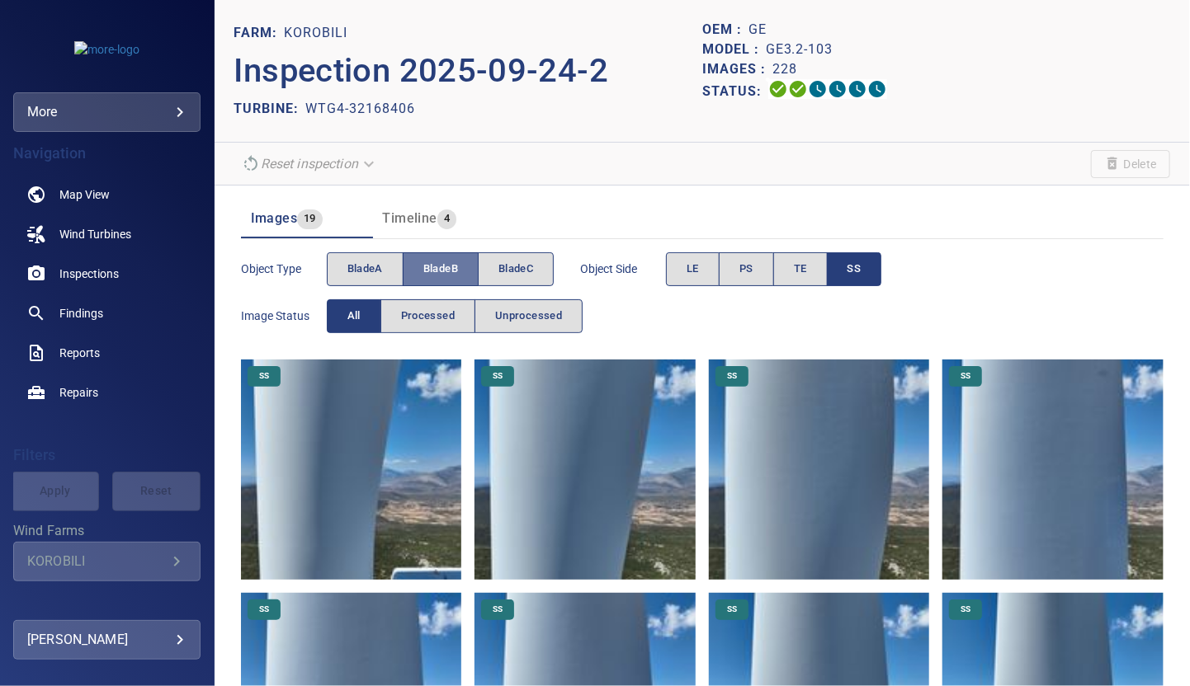
click at [462, 268] on button "bladeB" at bounding box center [441, 269] width 76 height 34
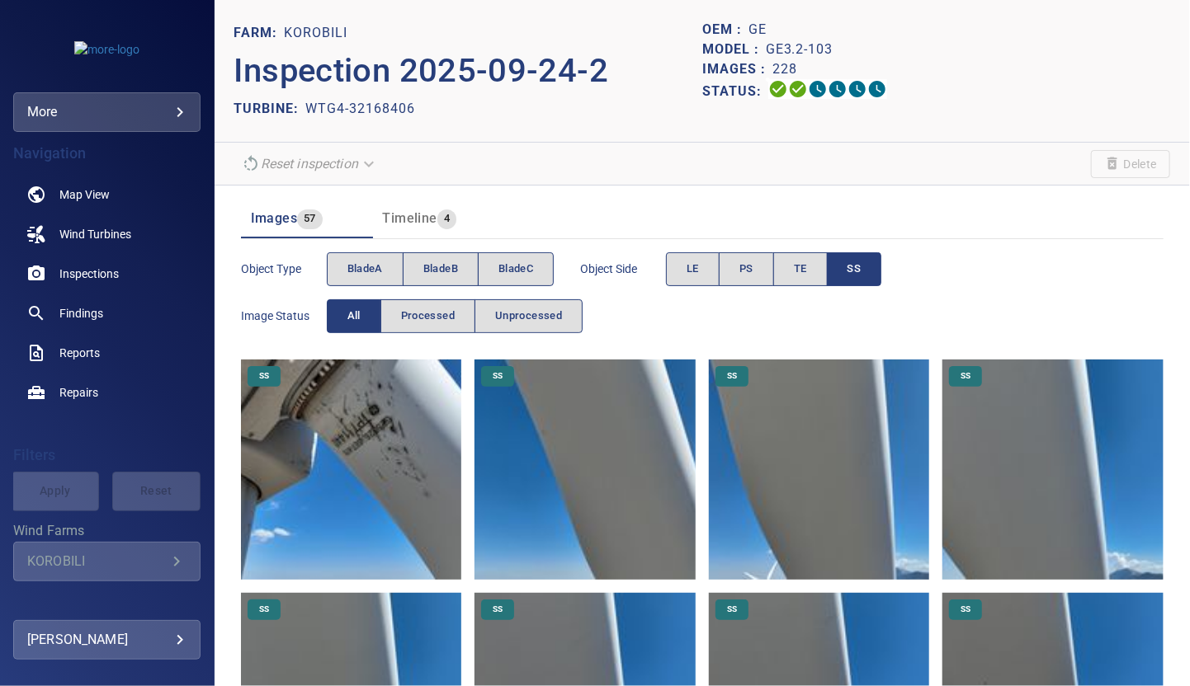
click at [521, 268] on span "bladeC" at bounding box center [515, 269] width 35 height 19
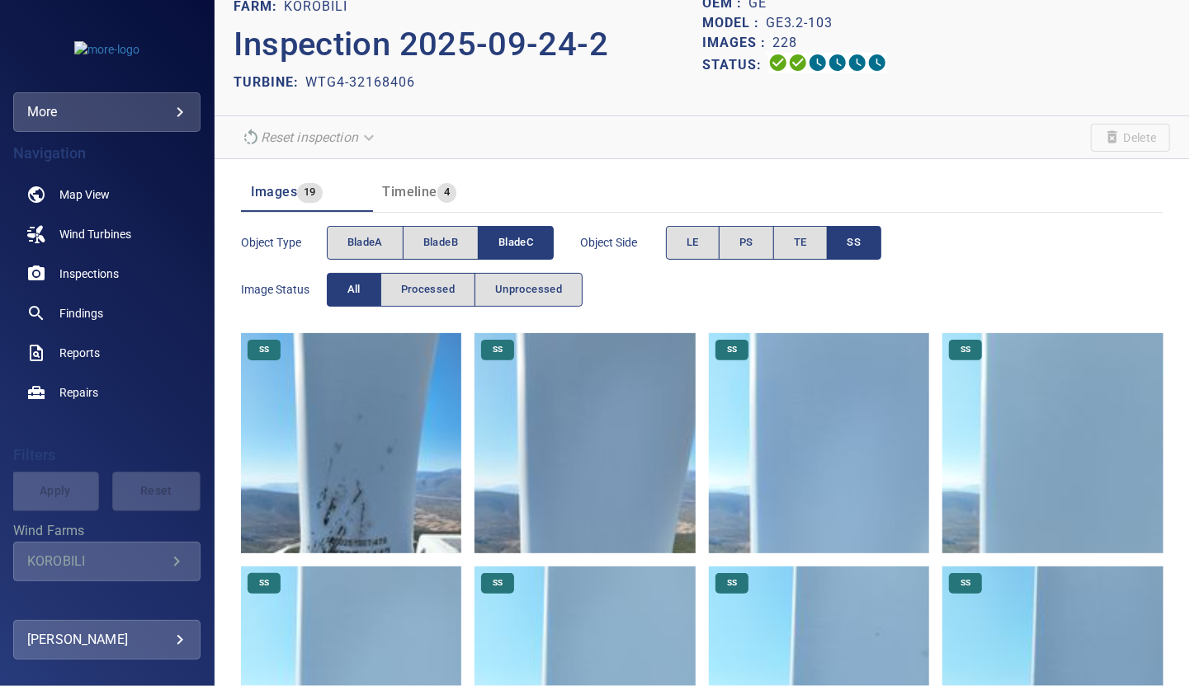
scroll to position [20, 0]
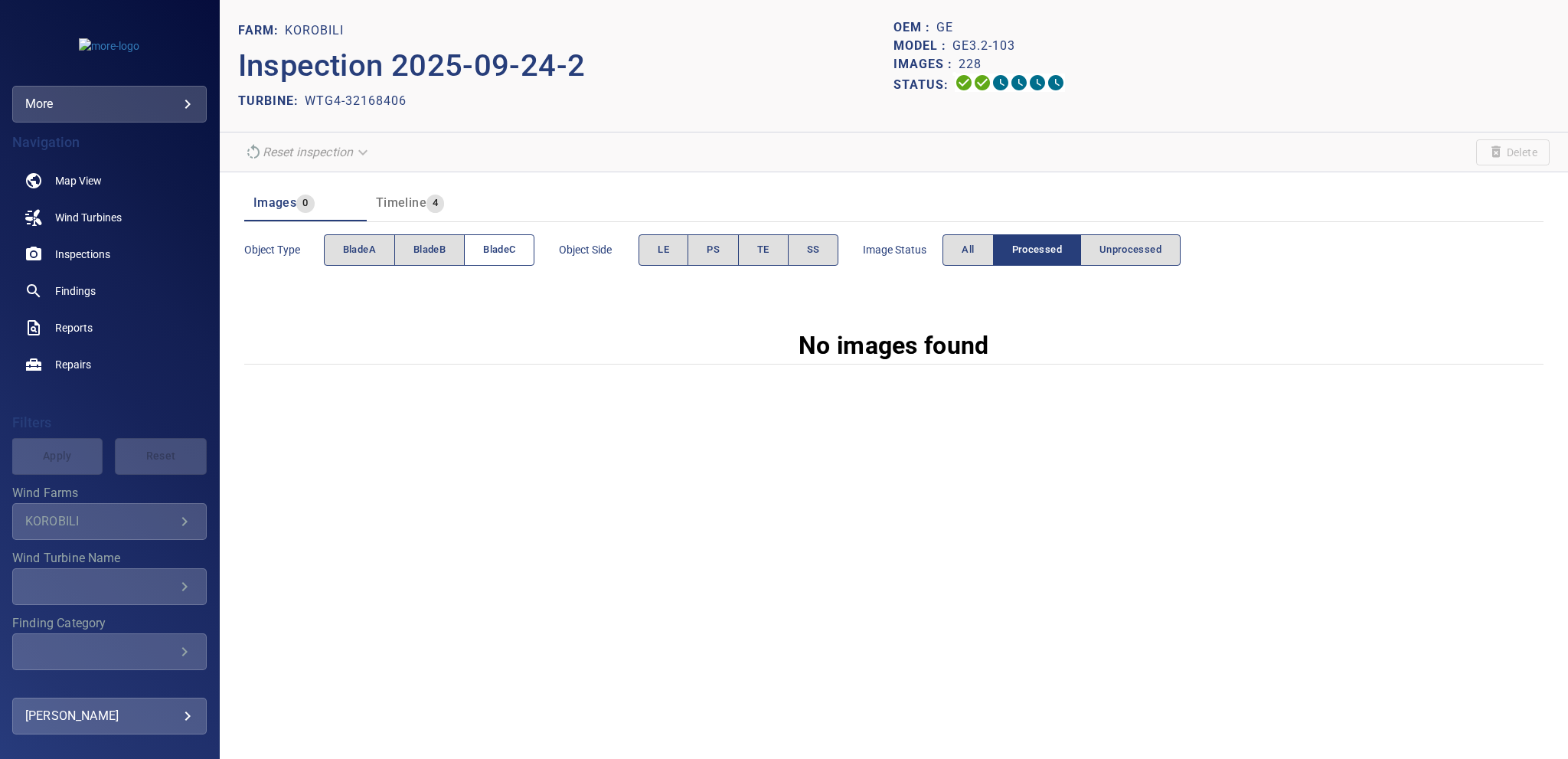
click at [501, 244] on span "bladeC" at bounding box center [499, 250] width 32 height 18
click at [704, 255] on button "PS" at bounding box center [713, 250] width 51 height 32
click at [983, 258] on button "All" at bounding box center [968, 250] width 50 height 32
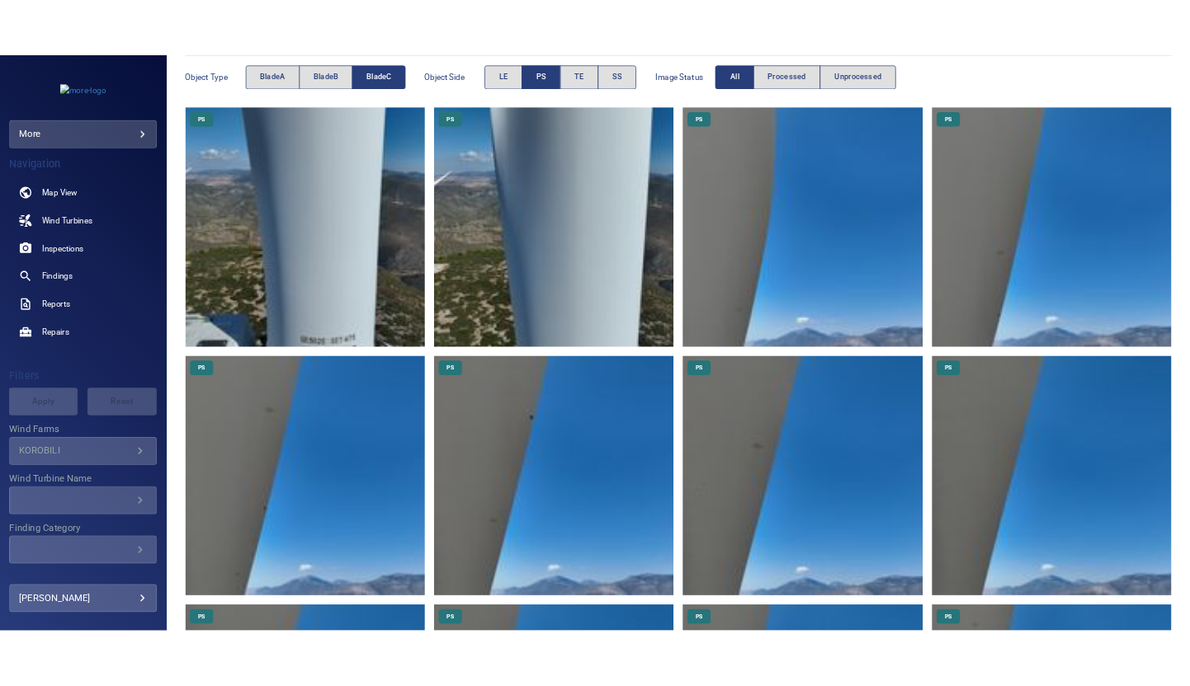
scroll to position [230, 0]
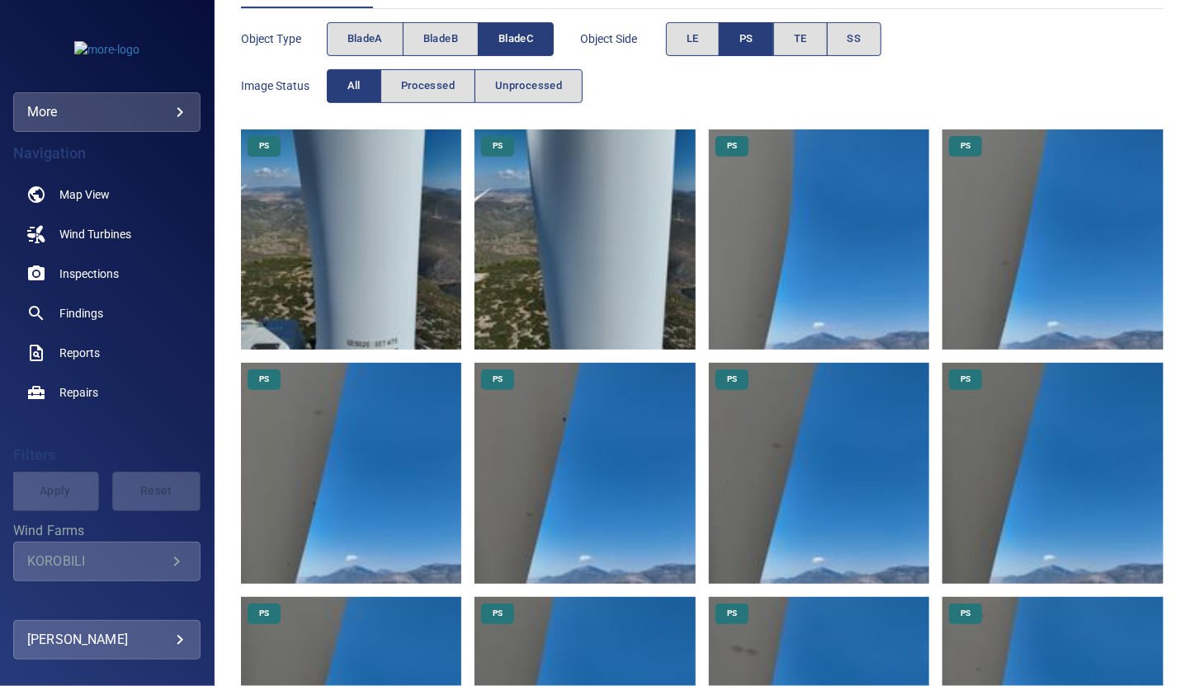
click at [972, 72] on div "Object type bladeA bladeB bladeC Object Side LE PS TE SS Image Status All Proce…" at bounding box center [702, 63] width 922 height 94
click at [960, 69] on div "Object type bladeA bladeB bladeC Object Side LE PS TE SS Image Status All Proce…" at bounding box center [702, 63] width 922 height 94
